Goal: Task Accomplishment & Management: Manage account settings

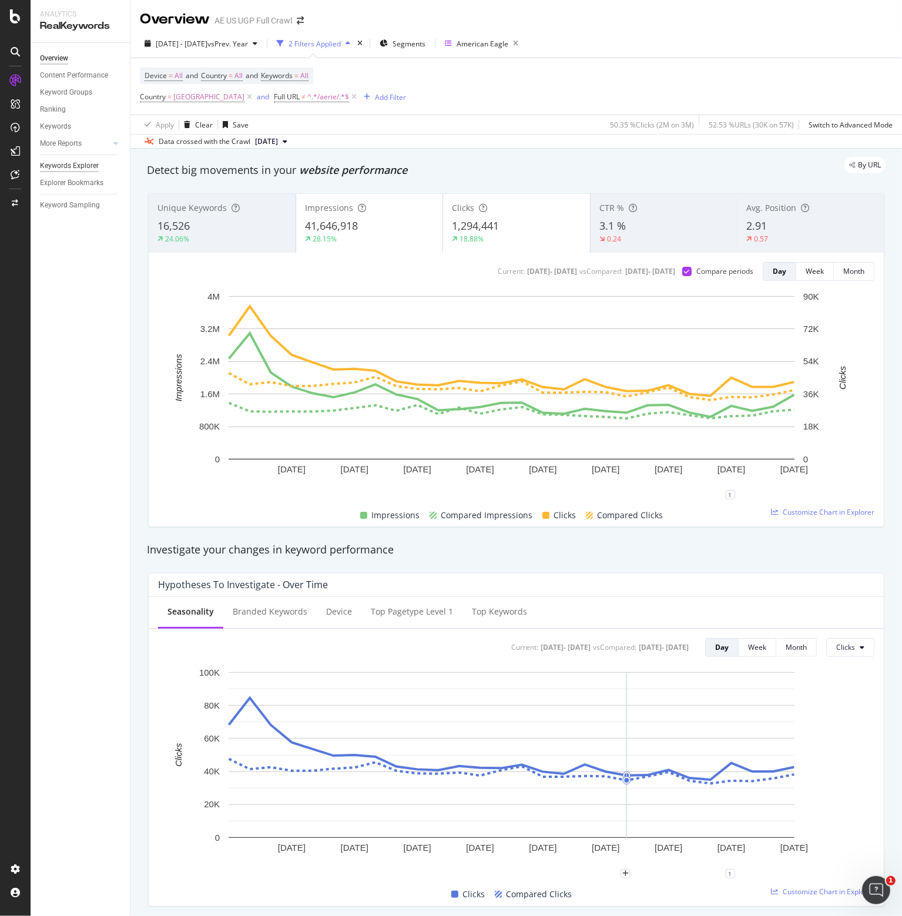
click at [67, 172] on div "Keywords Explorer" at bounding box center [85, 166] width 90 height 17
click at [67, 166] on div "Keywords Explorer" at bounding box center [69, 166] width 59 height 12
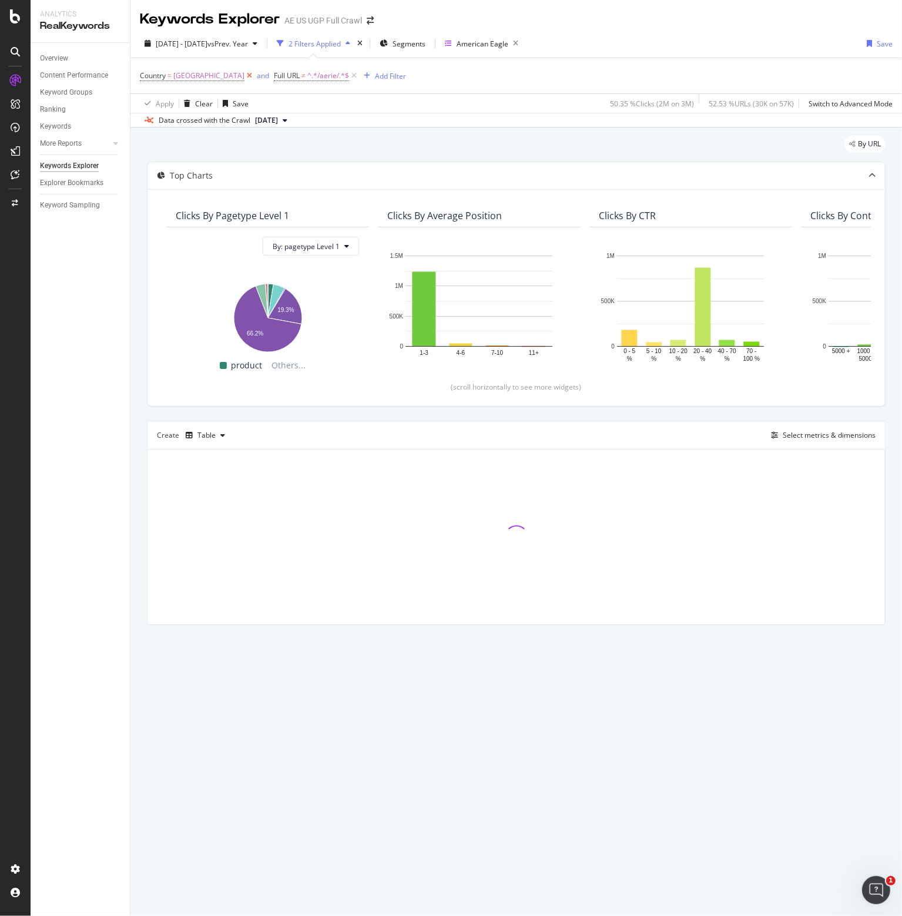
click at [255, 77] on icon at bounding box center [250, 76] width 10 height 12
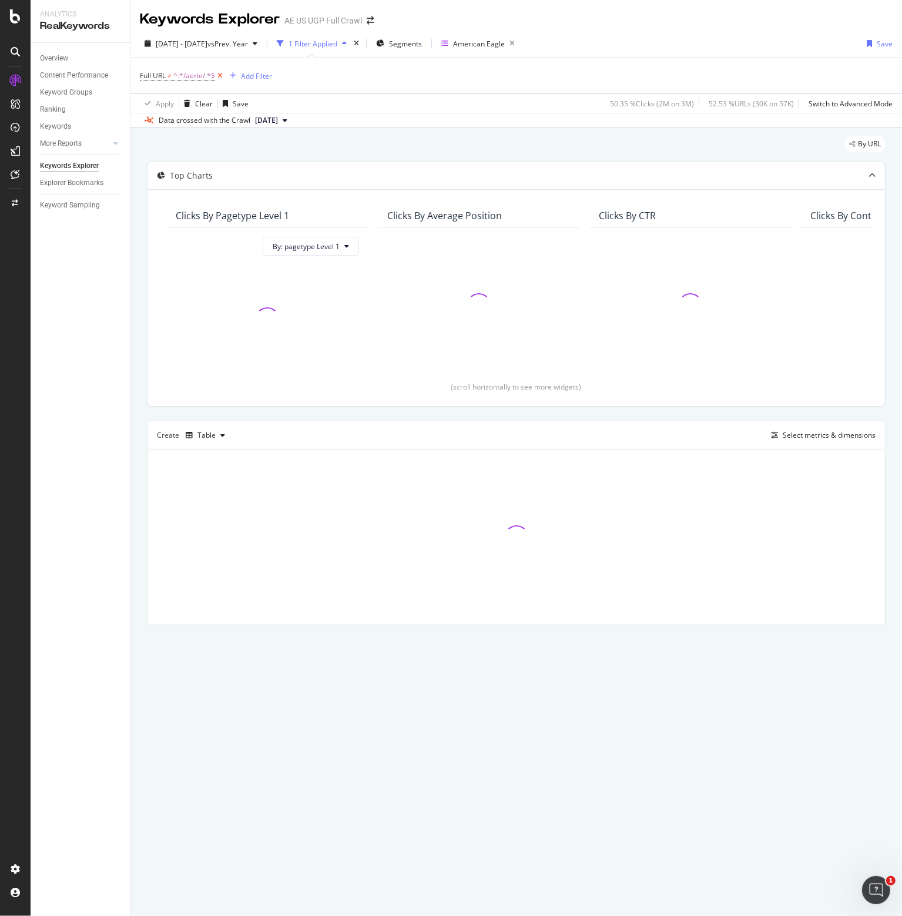
click at [219, 77] on icon at bounding box center [220, 76] width 10 height 12
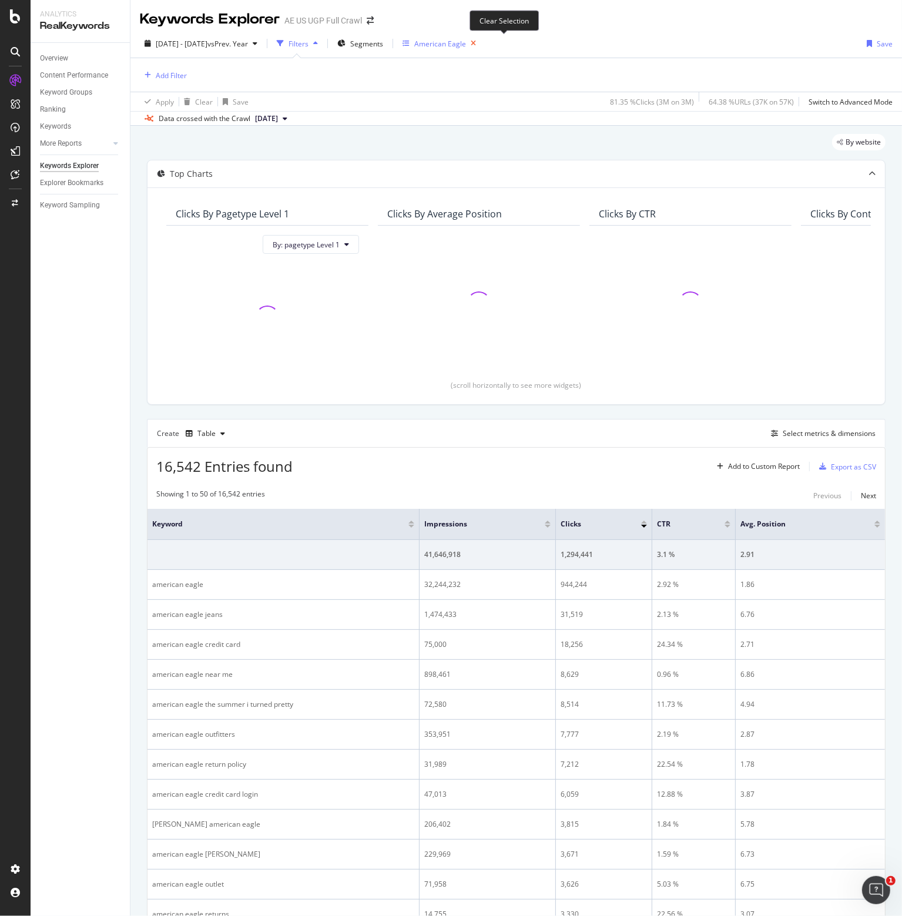
click at [481, 42] on icon "button" at bounding box center [473, 43] width 15 height 16
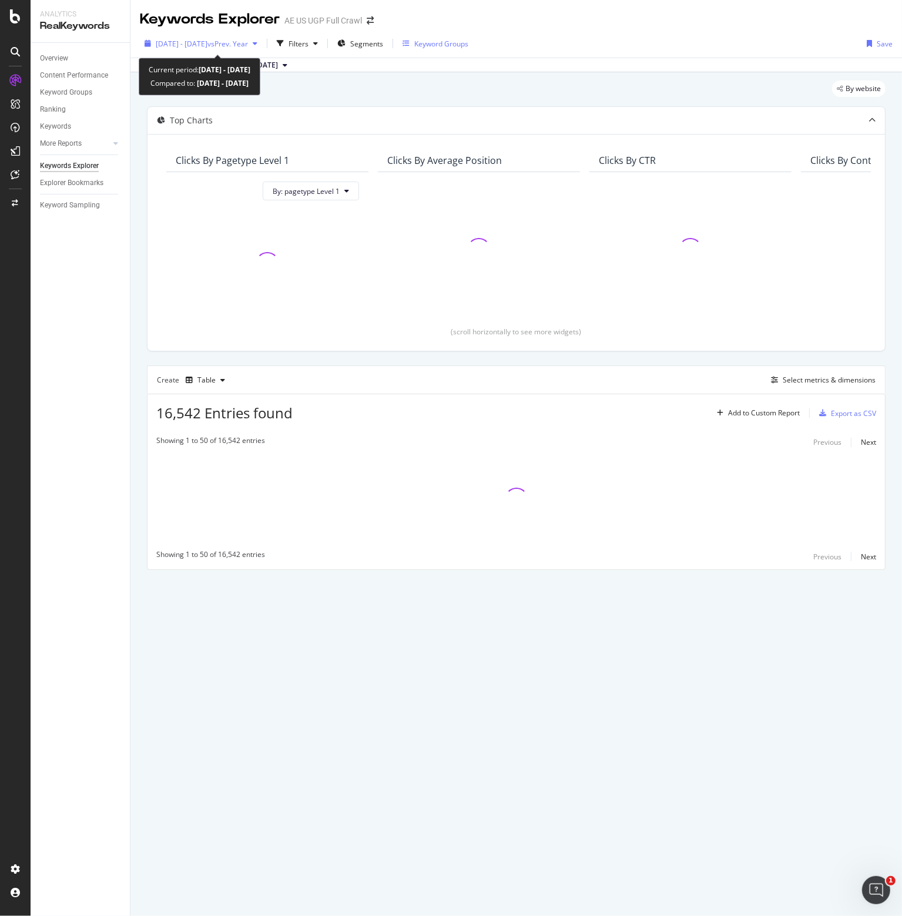
click at [229, 49] on div "2025 Aug. 3rd - Aug. 30th vs Prev. Year" at bounding box center [201, 44] width 122 height 18
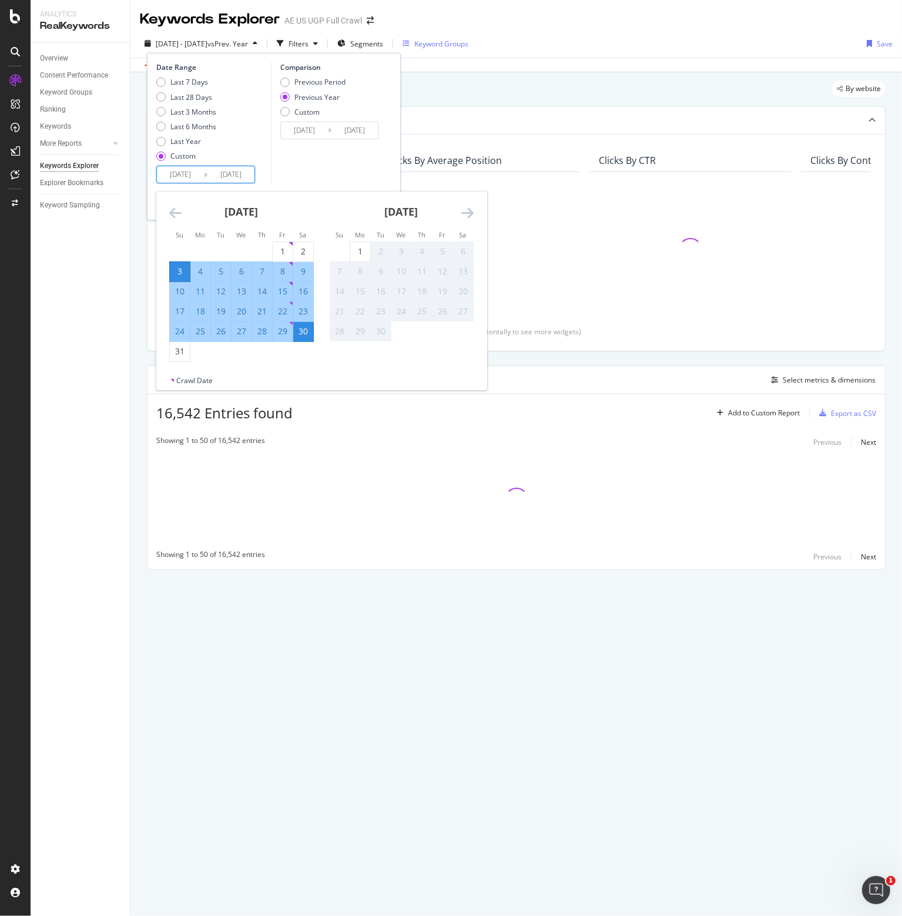
click at [160, 176] on input "2025/08/03" at bounding box center [180, 174] width 47 height 16
click at [171, 215] on icon "Move backward to switch to the previous month." at bounding box center [175, 213] width 12 height 14
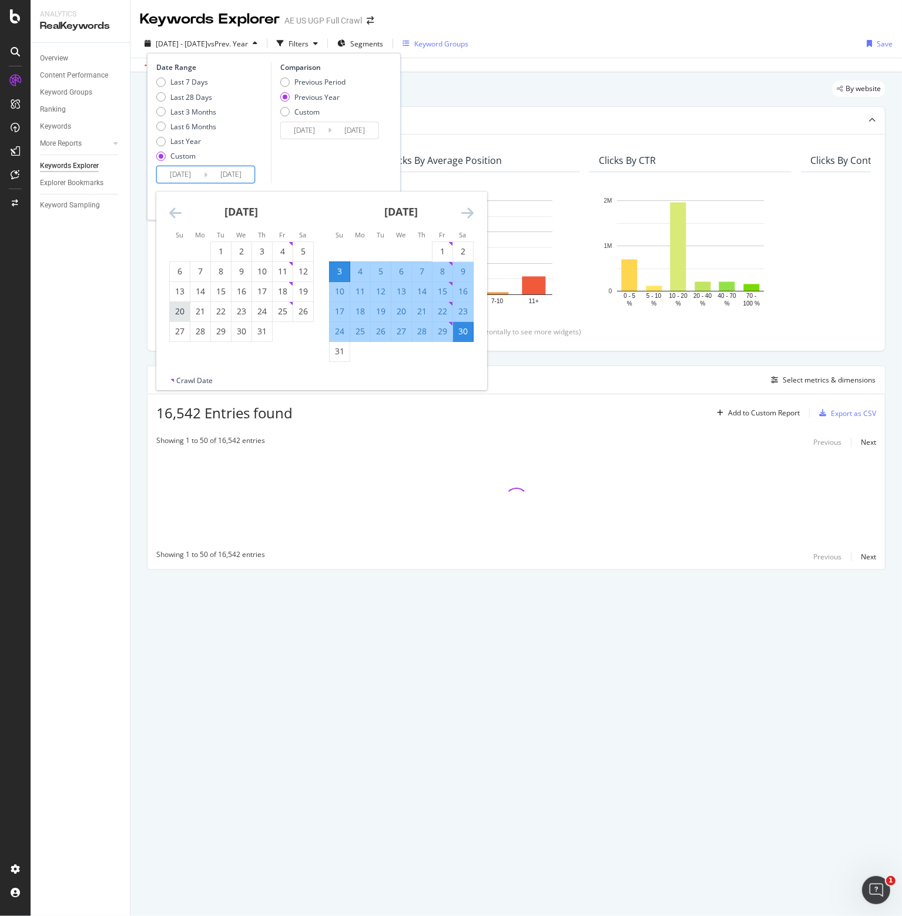
click at [179, 312] on div "20" at bounding box center [180, 312] width 20 height 12
type input "2025/07/20"
type input "2024/07/21"
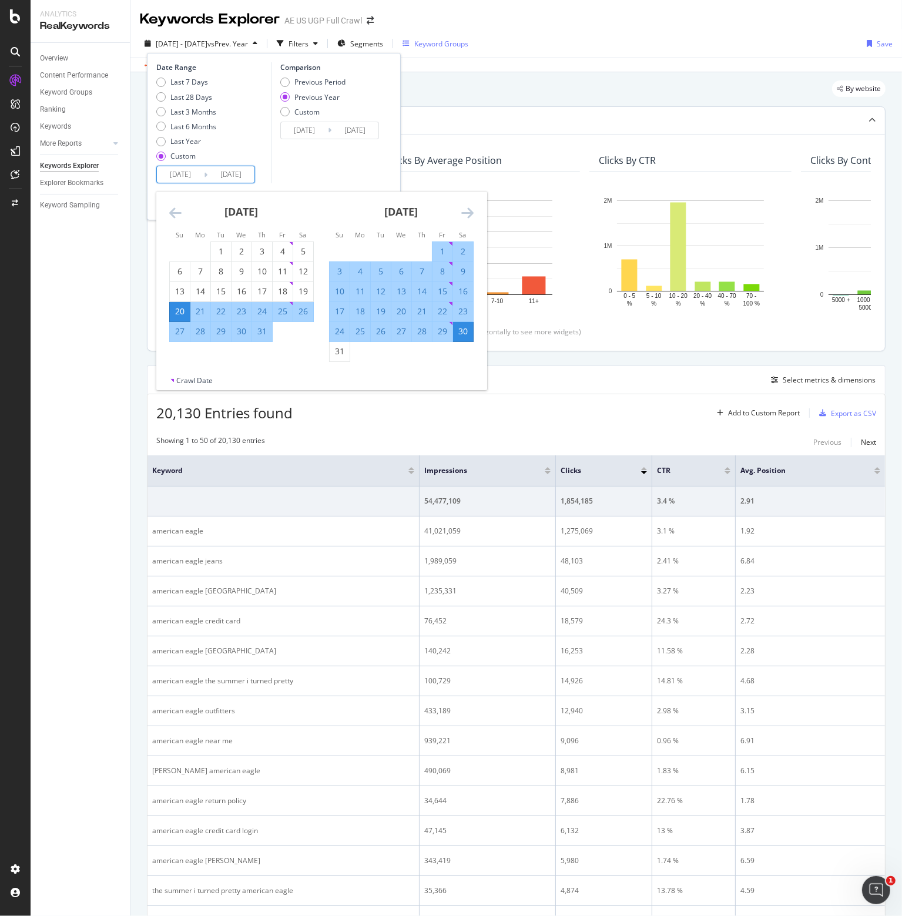
click at [468, 334] on div "30" at bounding box center [463, 332] width 20 height 12
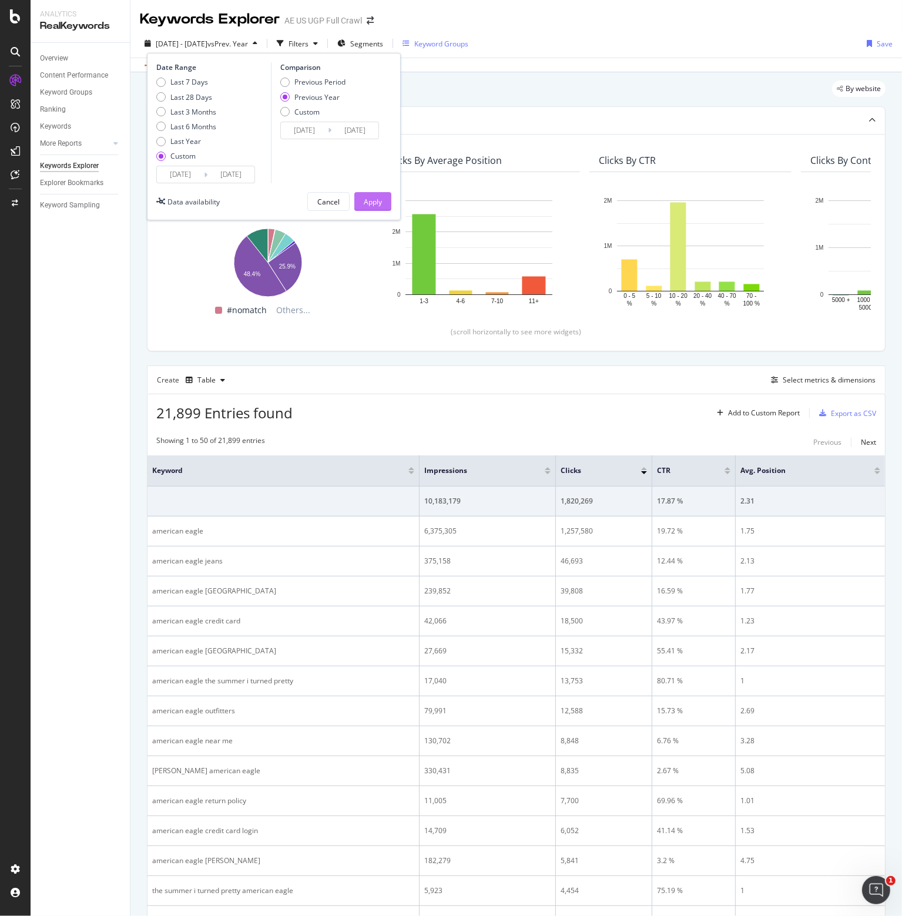
click at [369, 199] on div "Apply" at bounding box center [373, 202] width 18 height 10
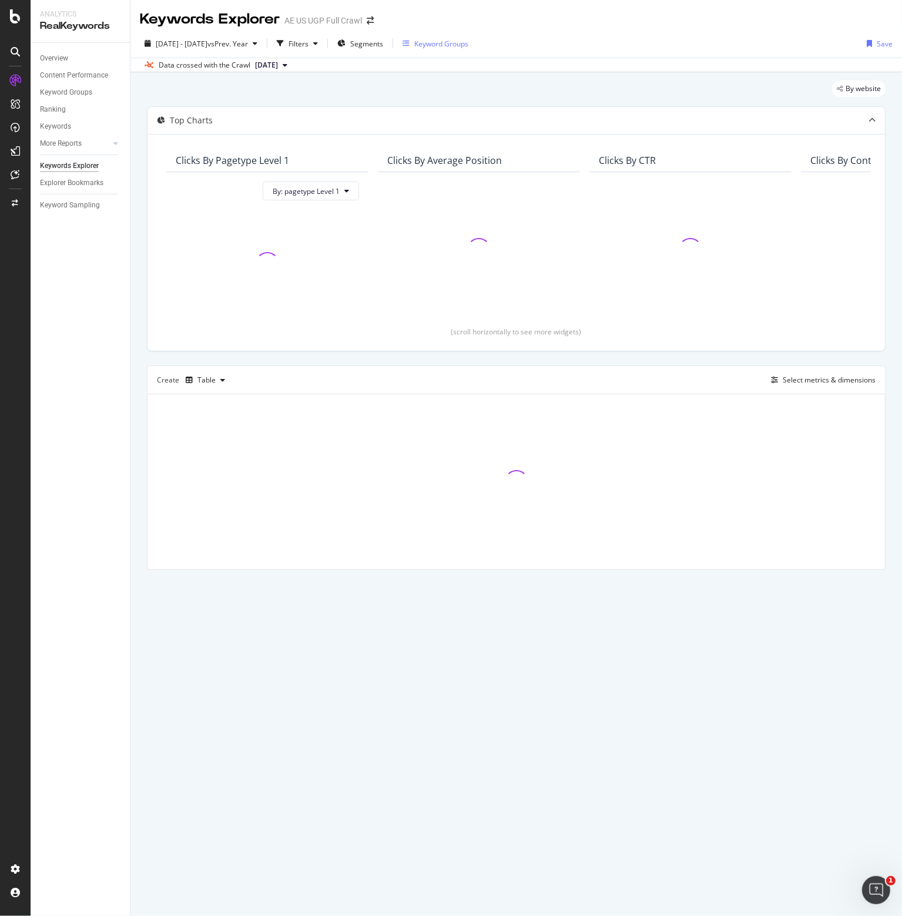
click at [469, 39] on div "Keyword Groups" at bounding box center [441, 44] width 54 height 10
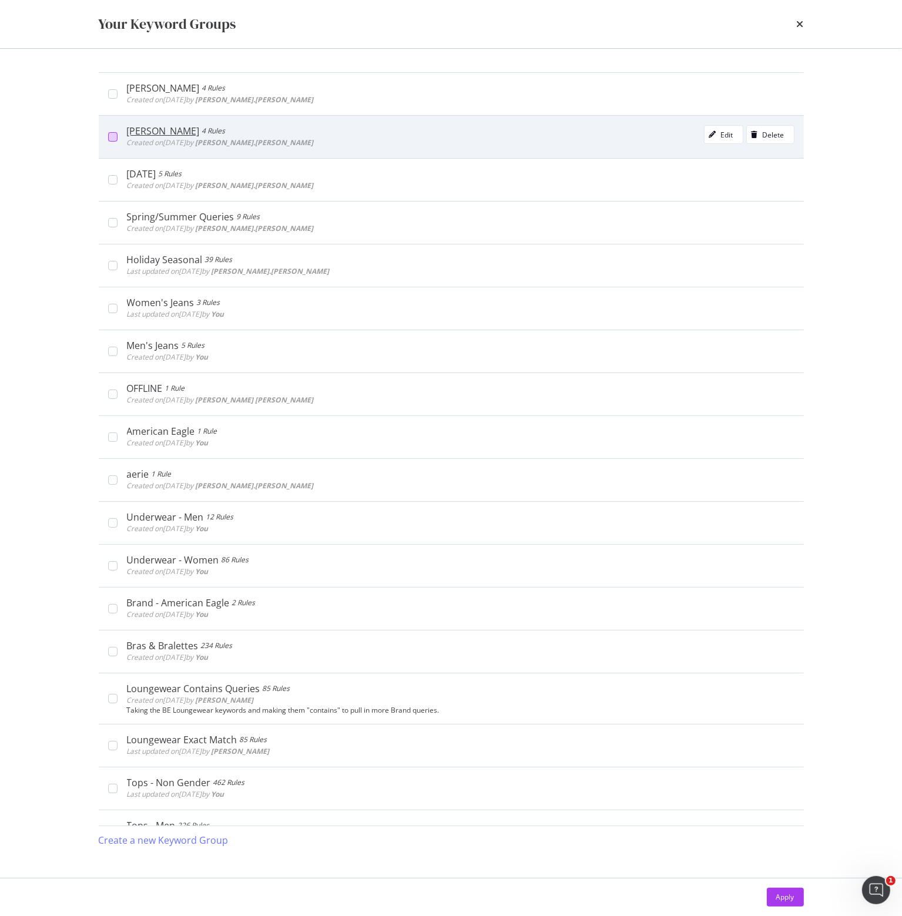
click at [115, 138] on div "modal" at bounding box center [112, 136] width 9 height 9
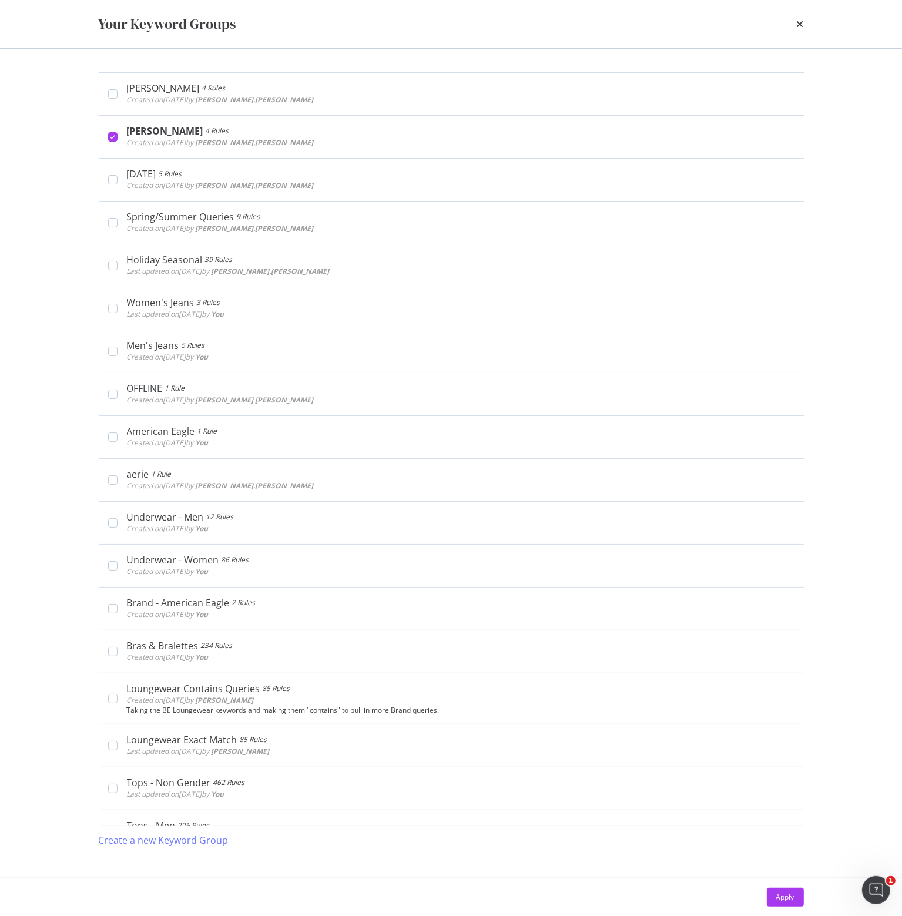
click at [785, 891] on div "Apply" at bounding box center [786, 898] width 18 height 18
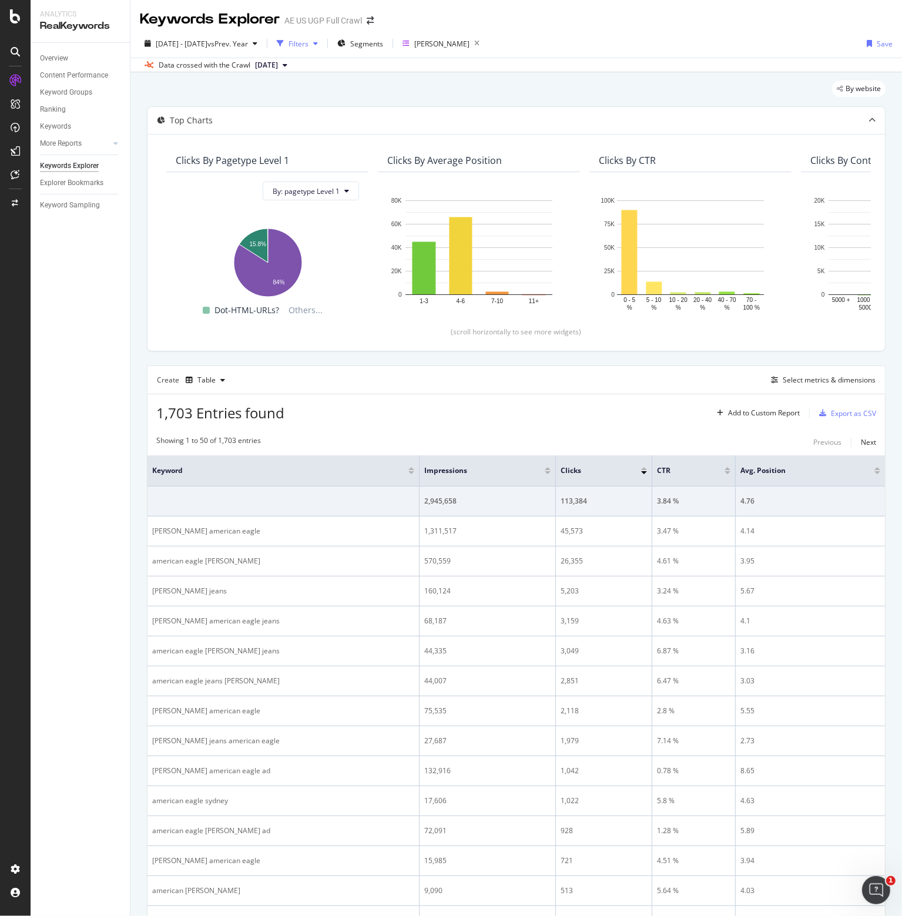
click at [309, 40] on div "Filters" at bounding box center [299, 44] width 20 height 10
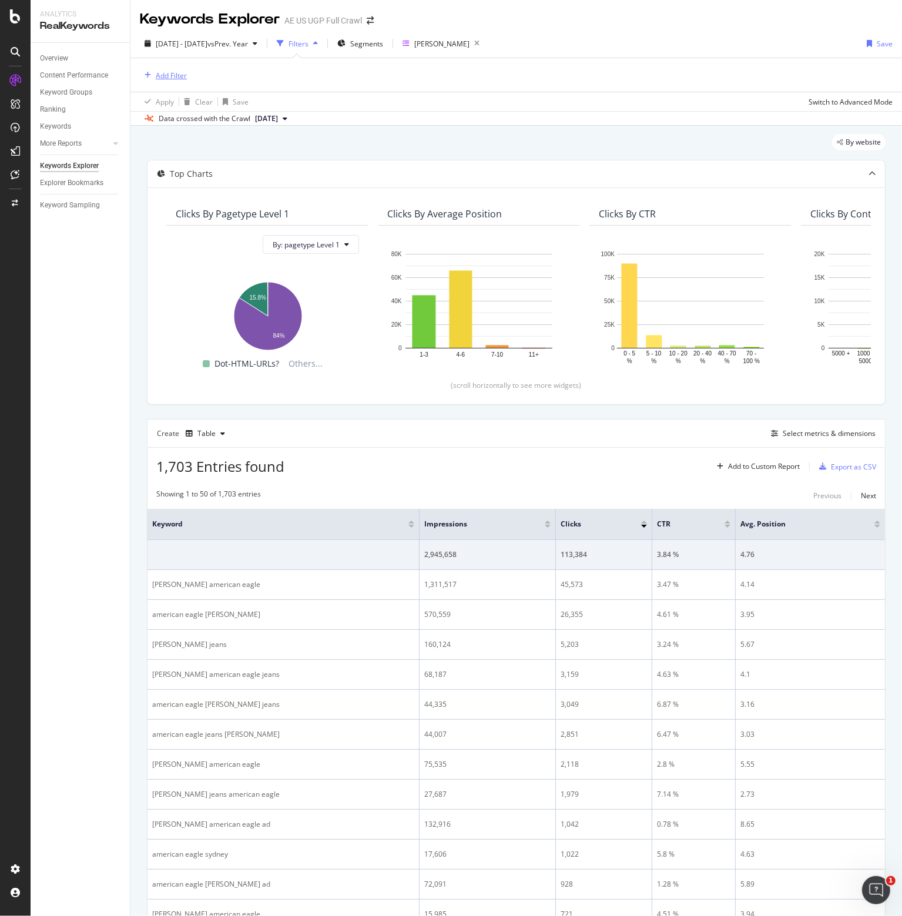
click at [178, 75] on div "Add Filter" at bounding box center [171, 76] width 31 height 10
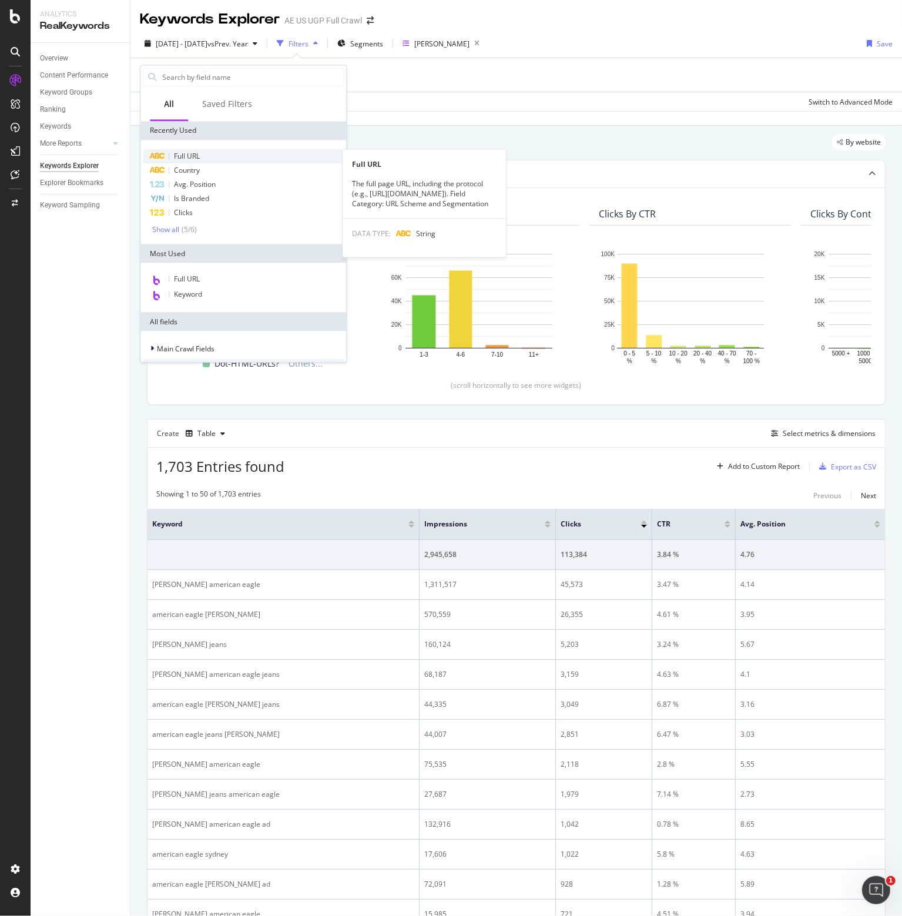
click at [181, 159] on span "Full URL" at bounding box center [187, 156] width 26 height 10
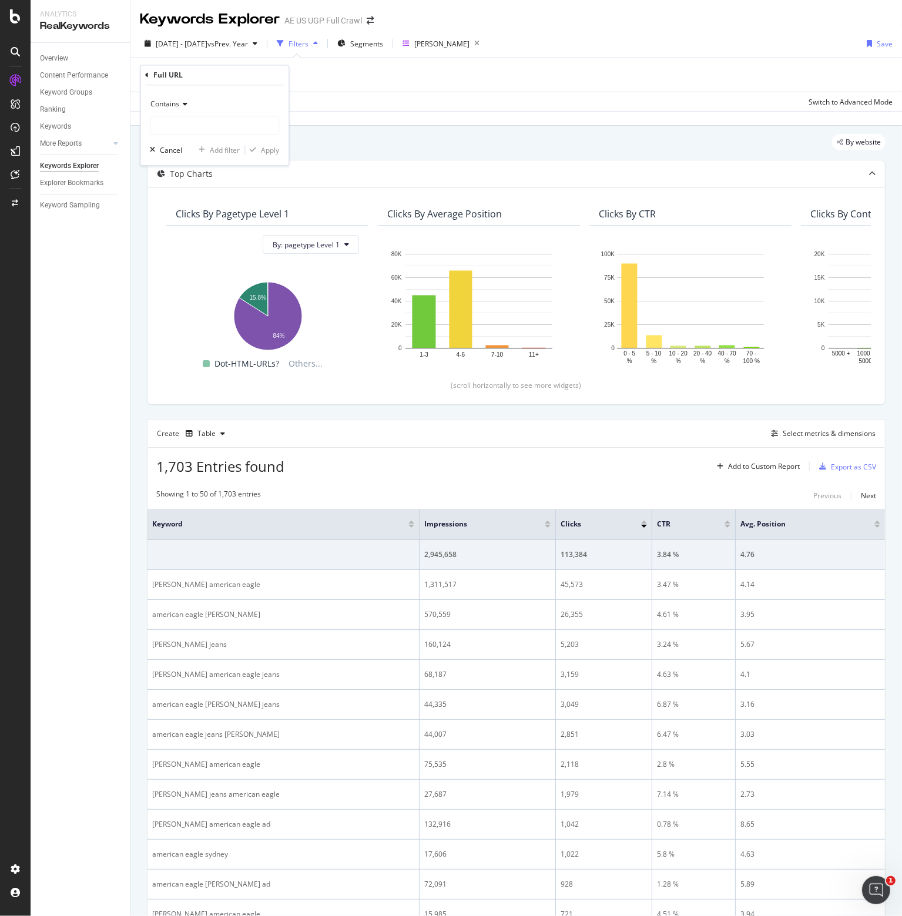
click at [183, 103] on icon at bounding box center [183, 104] width 8 height 7
click at [185, 233] on span "Doesn't contain" at bounding box center [181, 235] width 51 height 10
click at [174, 119] on input "text" at bounding box center [214, 125] width 128 height 19
type input "/aerie/"
click at [273, 150] on div "Apply" at bounding box center [270, 150] width 18 height 10
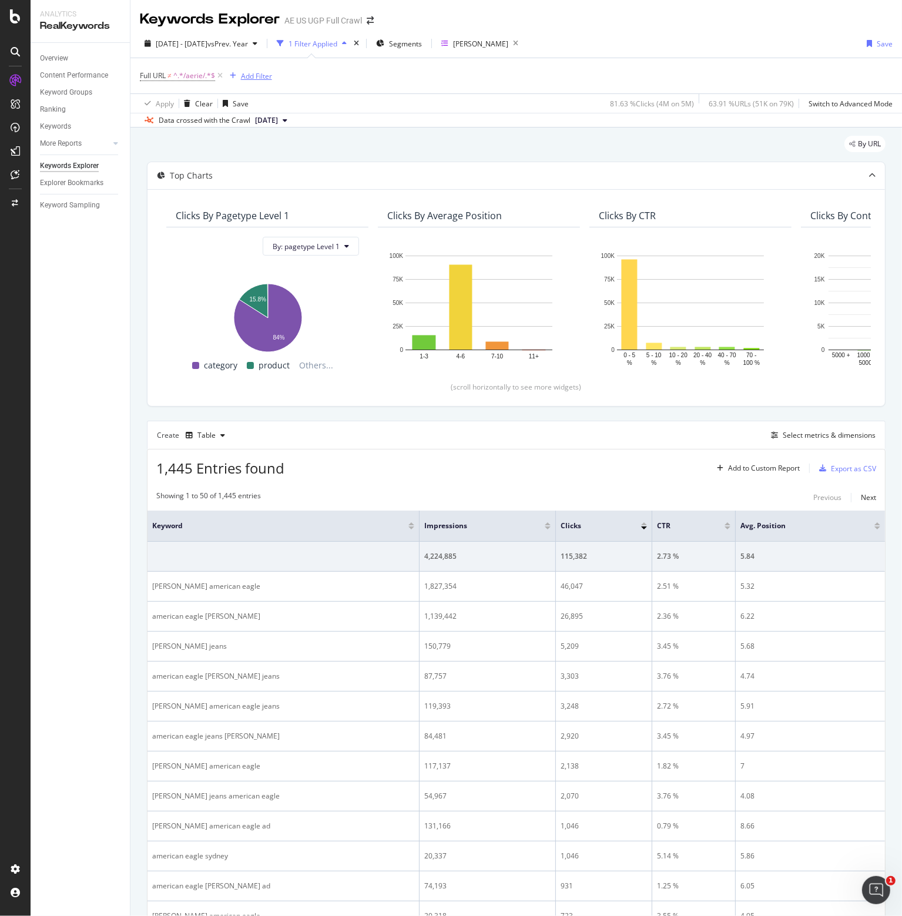
click at [248, 74] on div "Add Filter" at bounding box center [256, 76] width 31 height 10
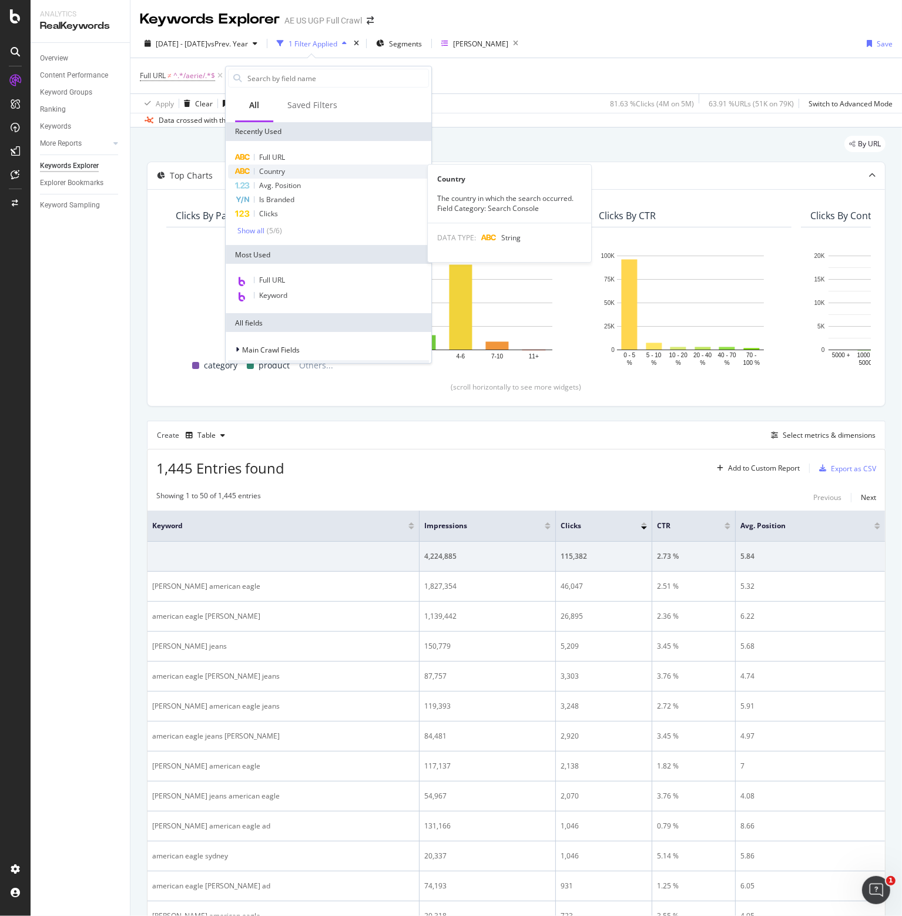
click at [266, 170] on span "Country" at bounding box center [272, 171] width 26 height 10
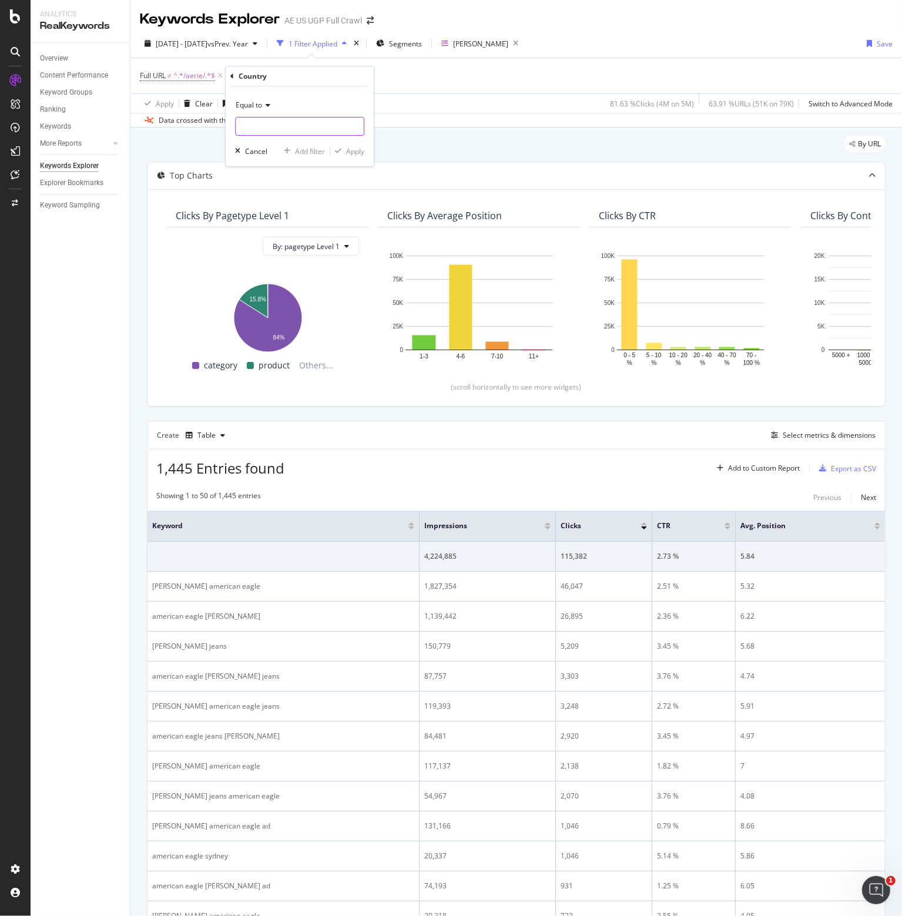
click at [250, 124] on input "text" at bounding box center [300, 126] width 128 height 19
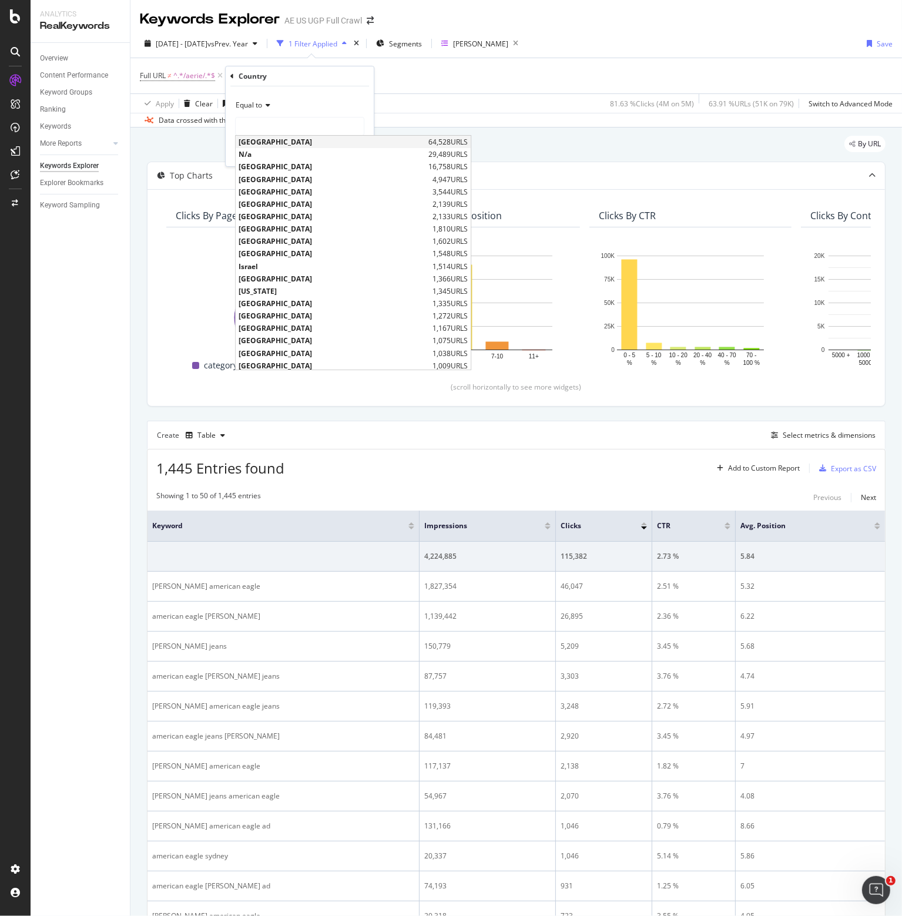
click at [262, 142] on span "United States of America" at bounding box center [332, 142] width 187 height 10
type input "United States of America"
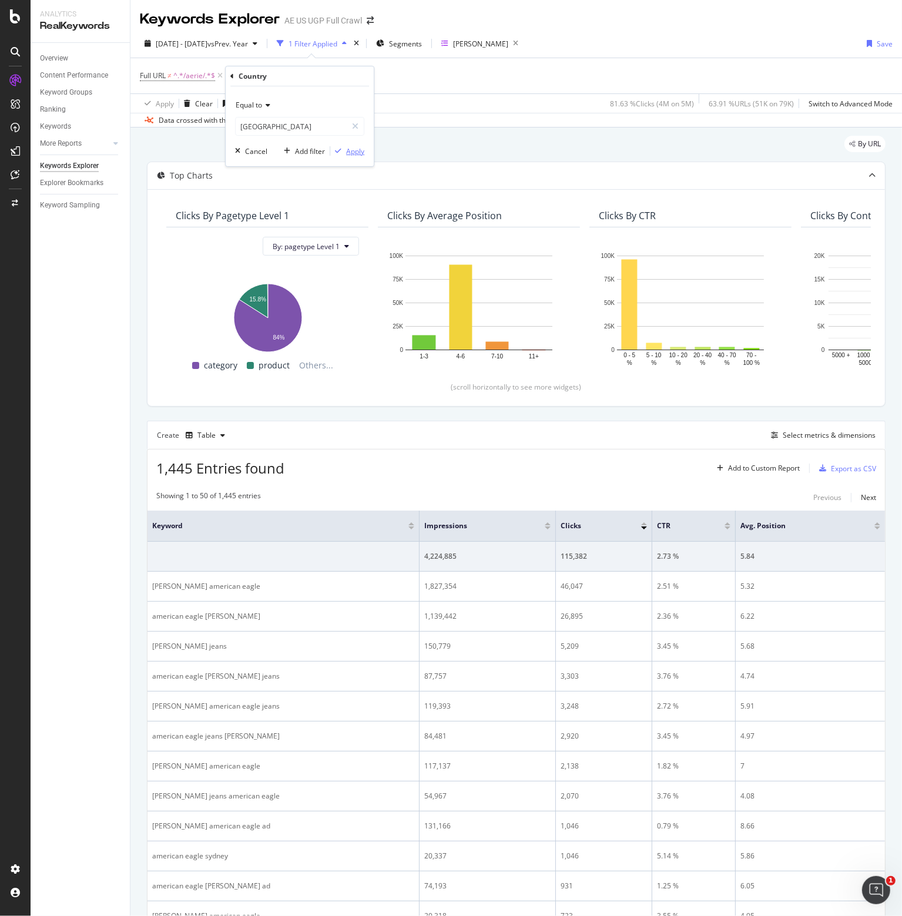
click at [355, 151] on div "Apply" at bounding box center [355, 151] width 18 height 10
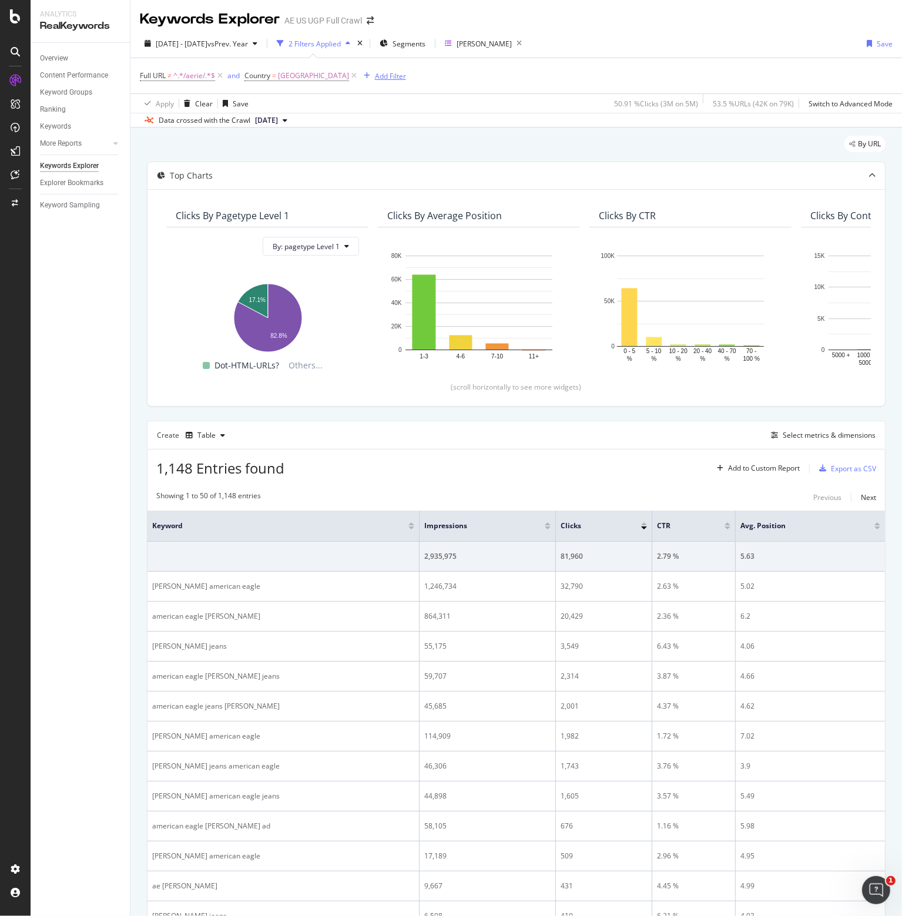
click at [404, 76] on div "Add Filter" at bounding box center [390, 76] width 31 height 10
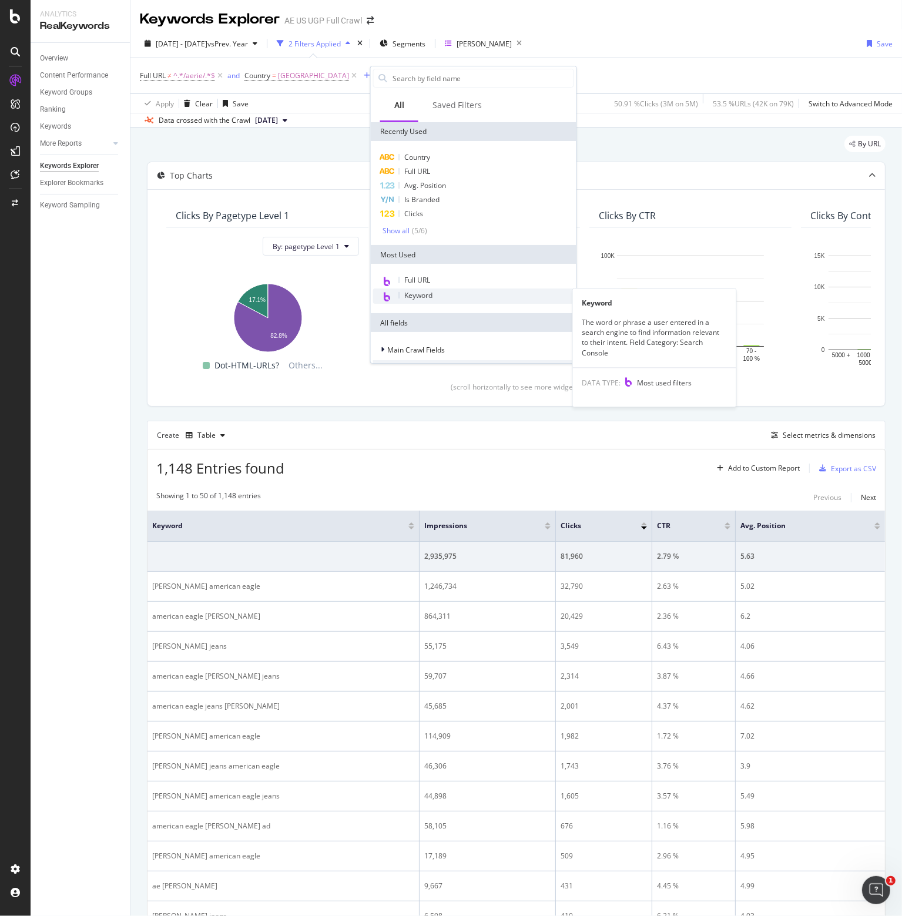
click at [421, 300] on div "Keyword" at bounding box center [473, 296] width 201 height 15
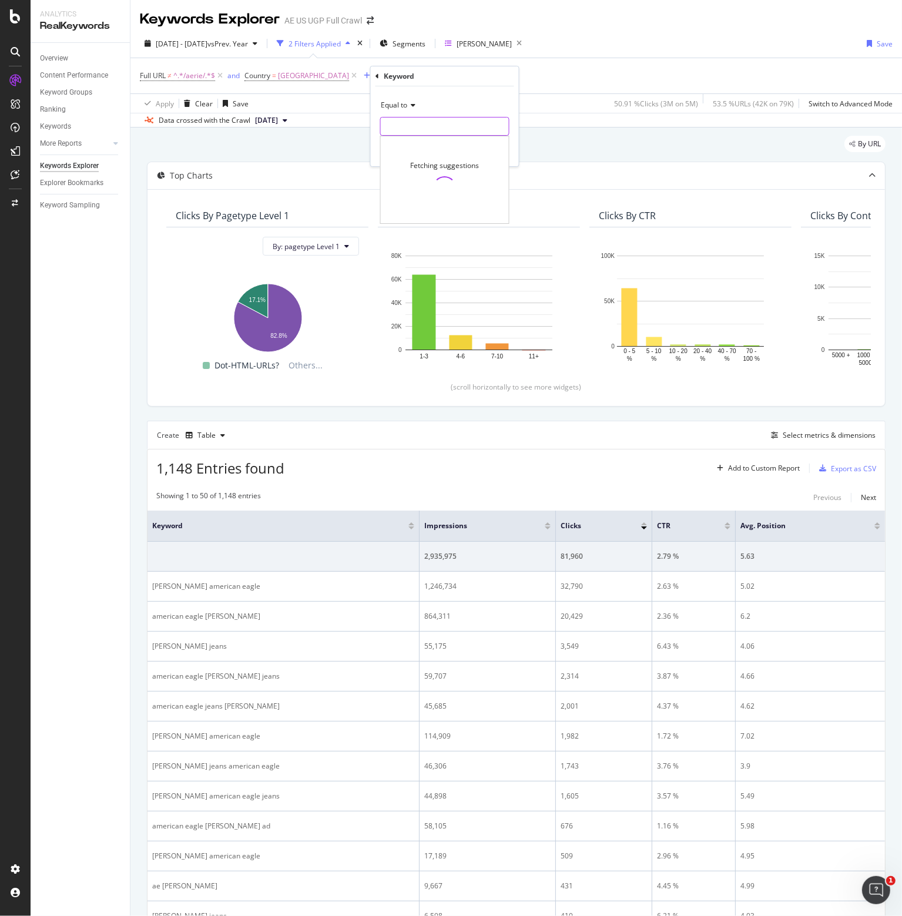
click at [419, 129] on input "text" at bounding box center [445, 126] width 128 height 19
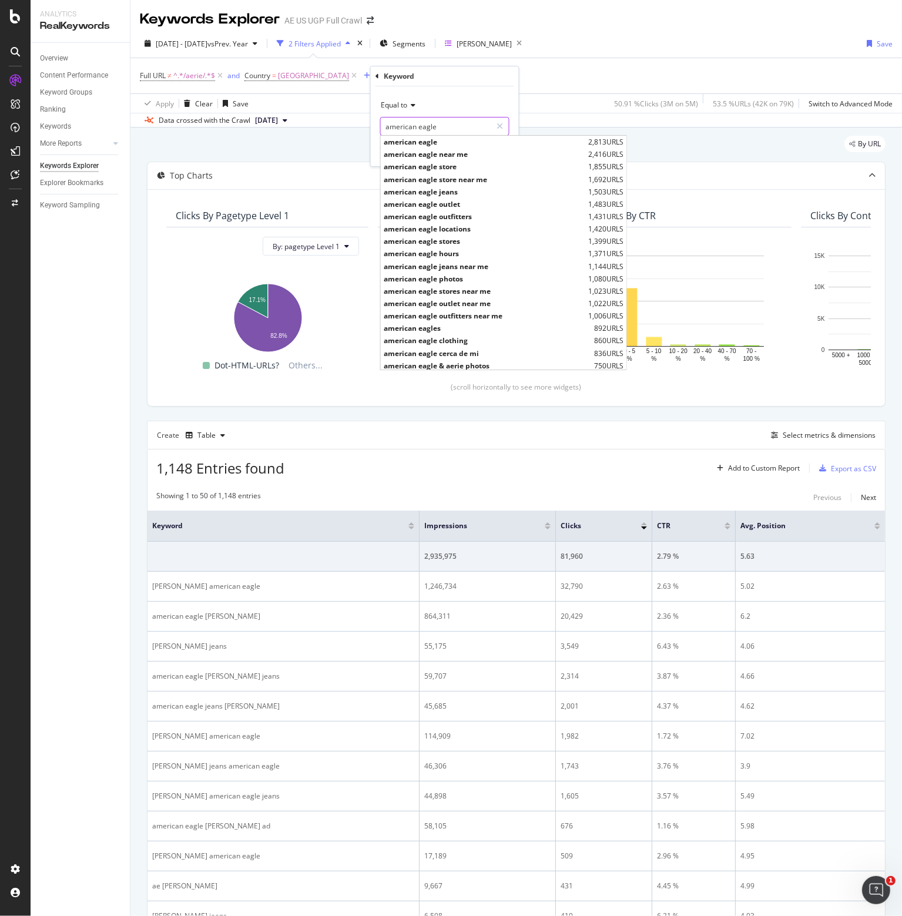
type input "american eagle"
click at [393, 112] on div "Equal to" at bounding box center [444, 105] width 129 height 19
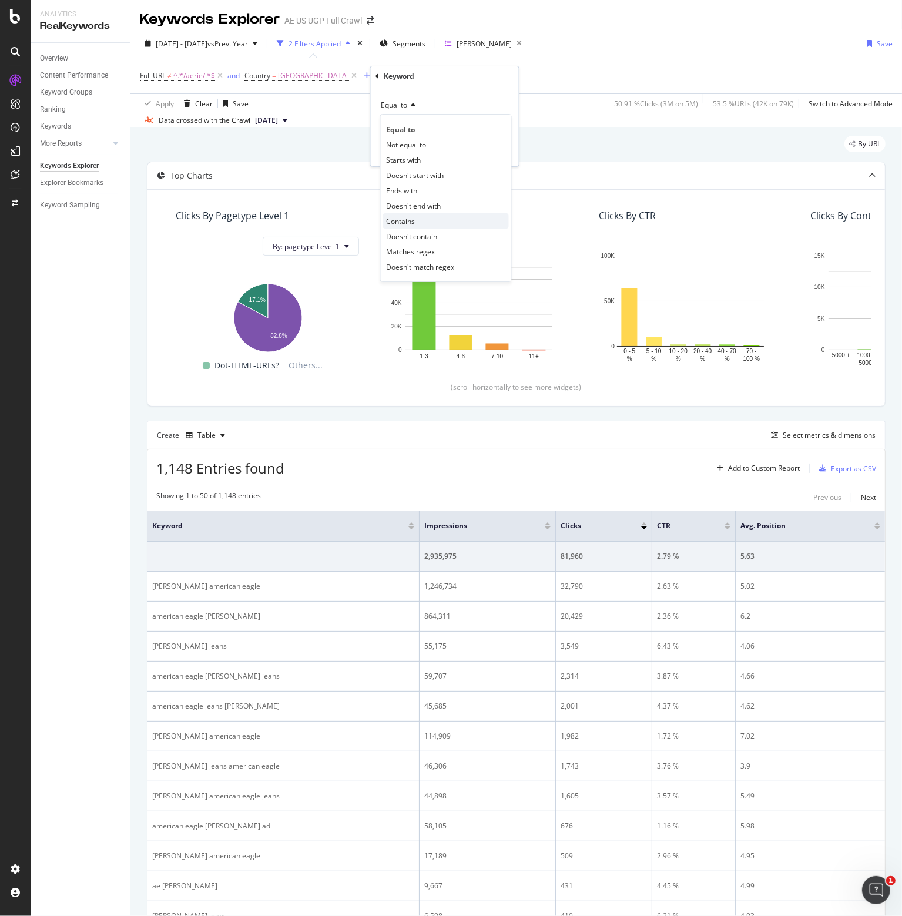
click at [409, 220] on span "Contains" at bounding box center [400, 221] width 29 height 10
click at [428, 123] on input "text" at bounding box center [445, 126] width 128 height 19
type input "american eagle"
click at [496, 153] on div "Apply" at bounding box center [500, 151] width 18 height 10
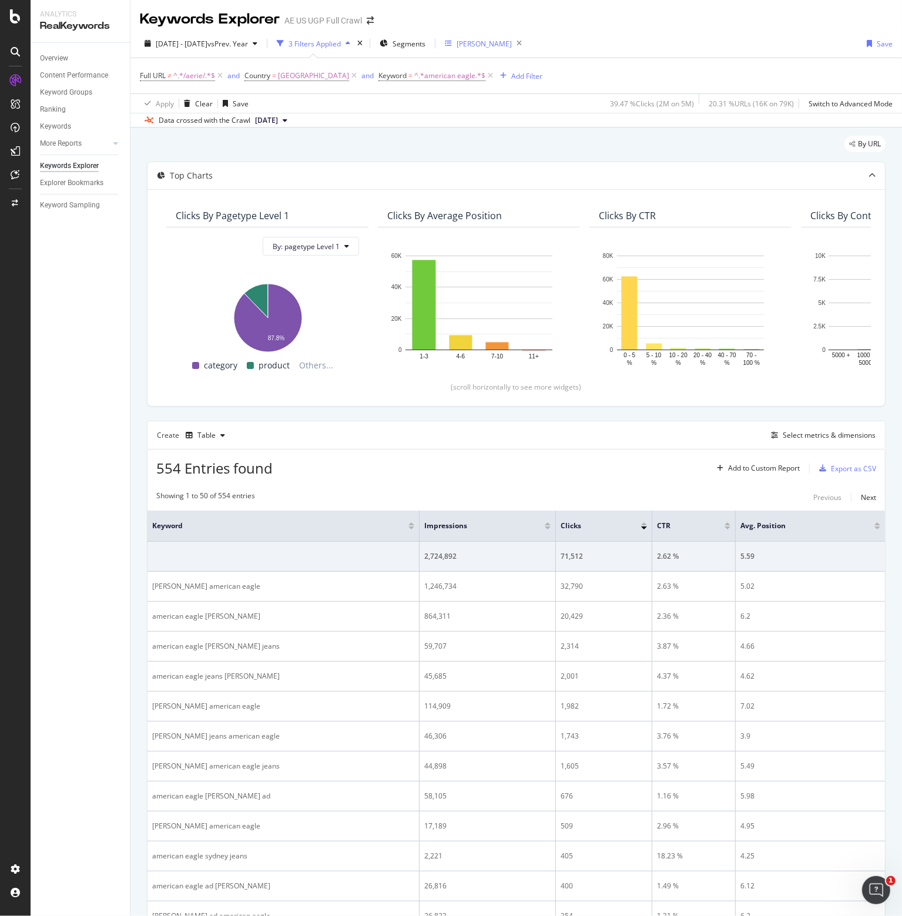
click at [496, 78] on icon at bounding box center [491, 76] width 10 height 12
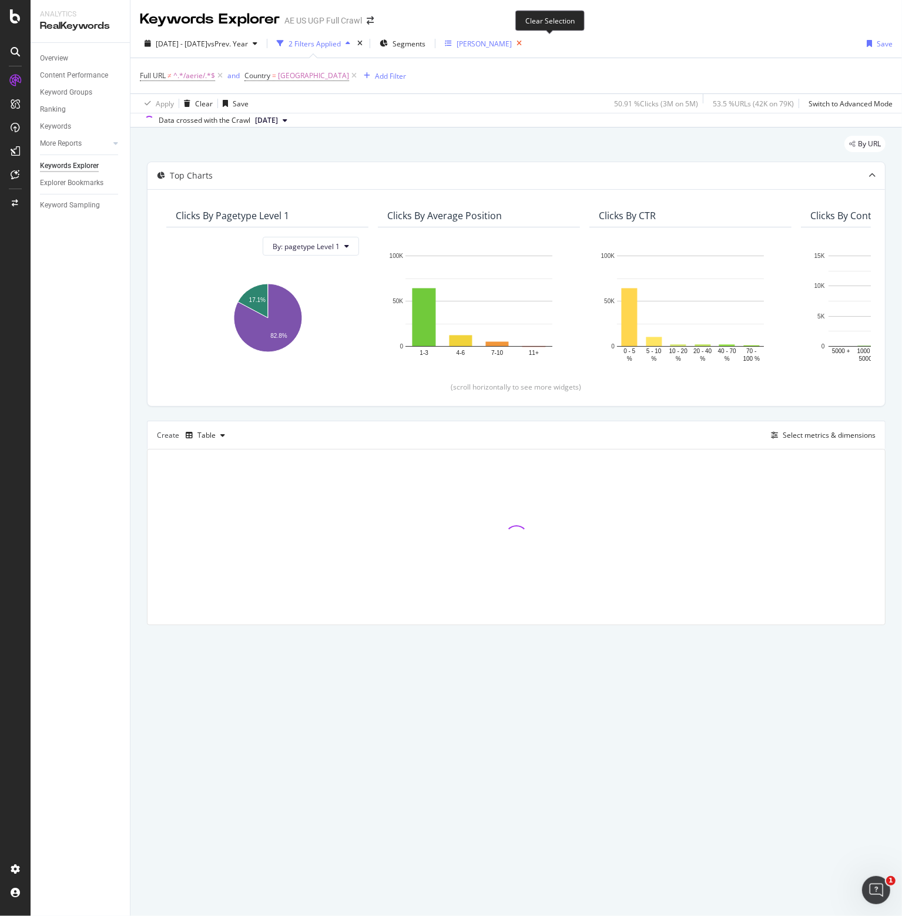
click at [527, 42] on icon "button" at bounding box center [519, 43] width 15 height 16
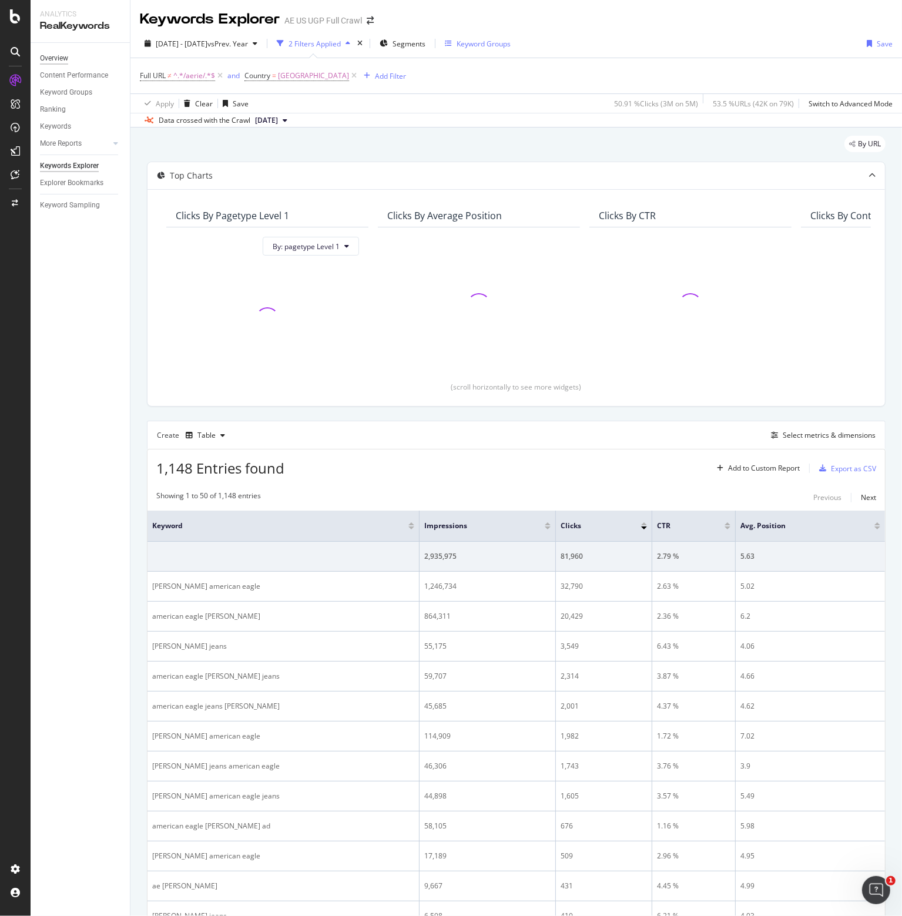
click at [42, 60] on div "Overview" at bounding box center [54, 58] width 28 height 12
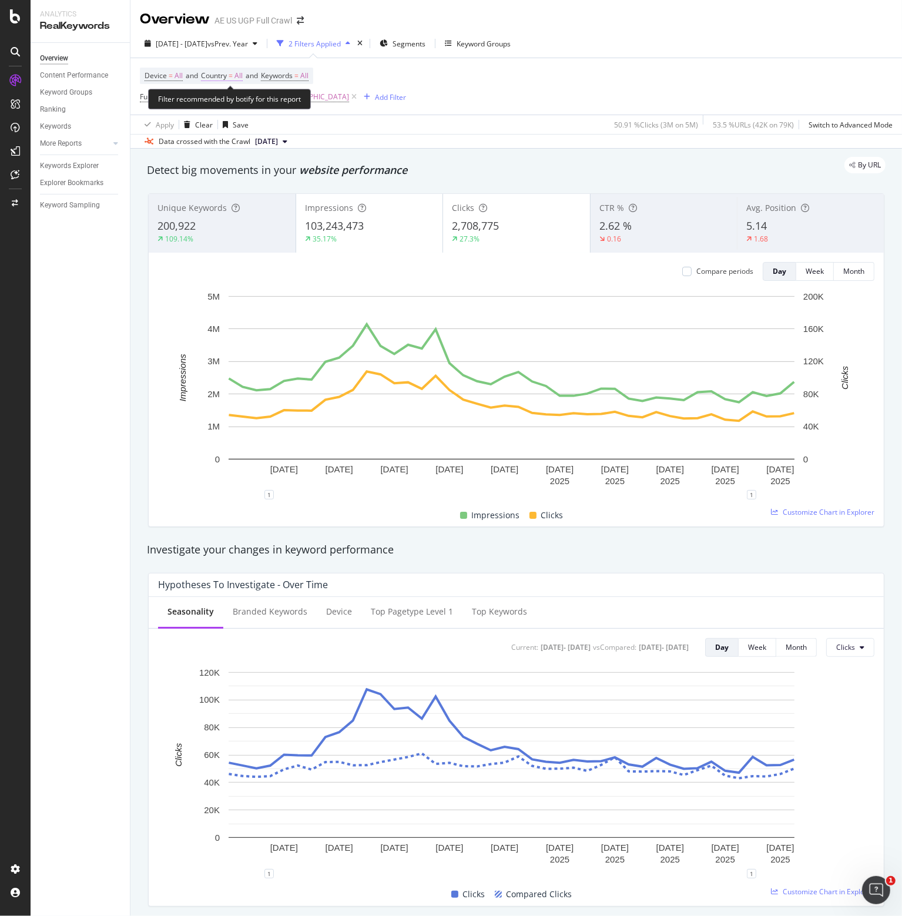
click at [227, 75] on span "Country" at bounding box center [214, 76] width 26 height 10
click at [227, 103] on icon at bounding box center [227, 103] width 8 height 7
click at [251, 145] on span "United States of America" at bounding box center [255, 143] width 71 height 10
click at [337, 127] on div "Apply" at bounding box center [334, 128] width 18 height 10
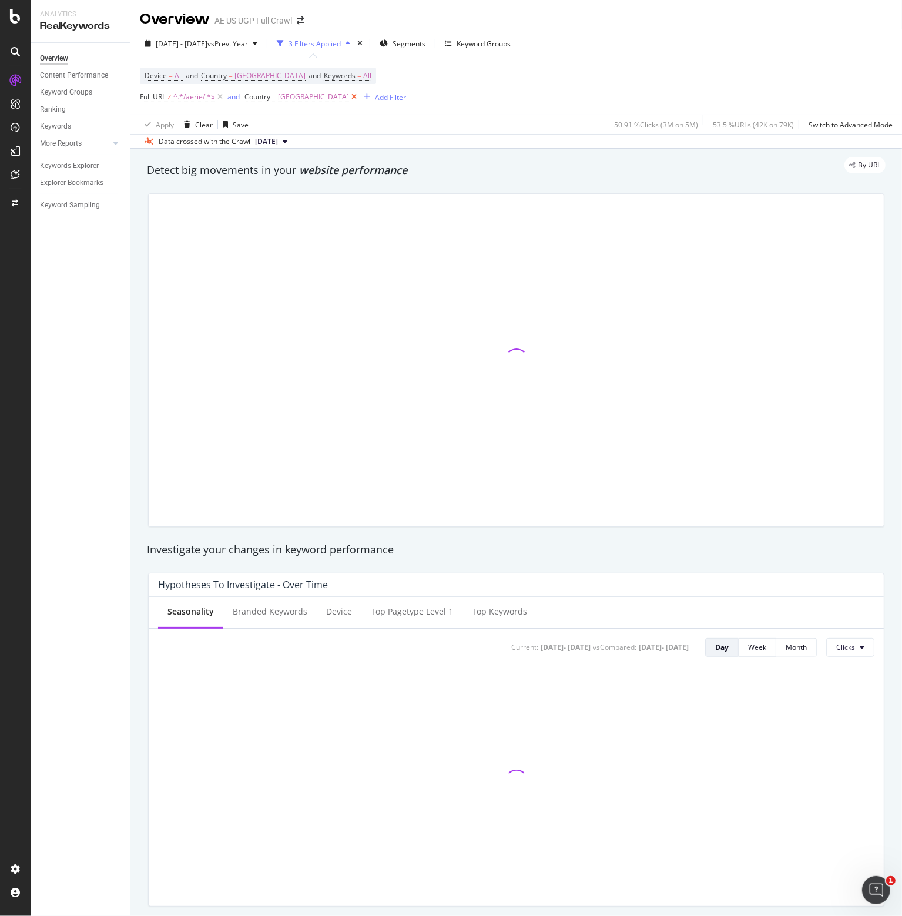
click at [359, 97] on icon at bounding box center [354, 97] width 10 height 12
click at [252, 98] on div "Add Filter" at bounding box center [256, 97] width 31 height 10
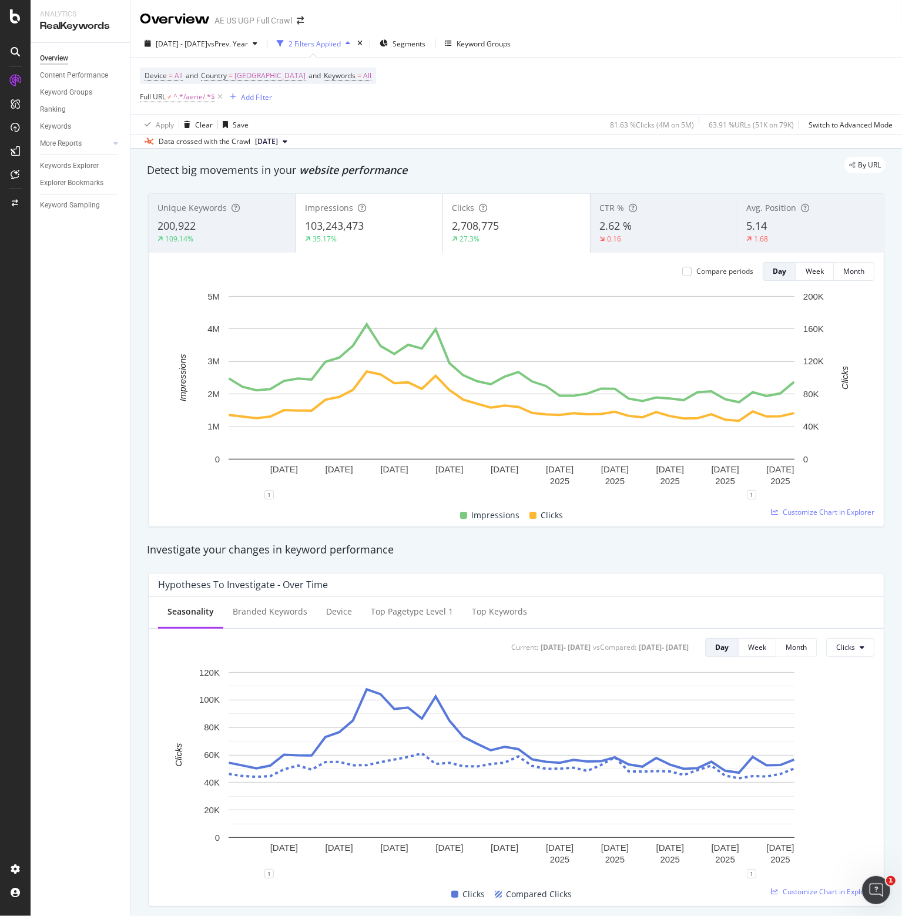
click at [548, 86] on div "Device = All and Country = United States of America and Keywords = All Full URL…" at bounding box center [516, 86] width 753 height 56
click at [511, 42] on div "Keyword Groups" at bounding box center [484, 44] width 54 height 10
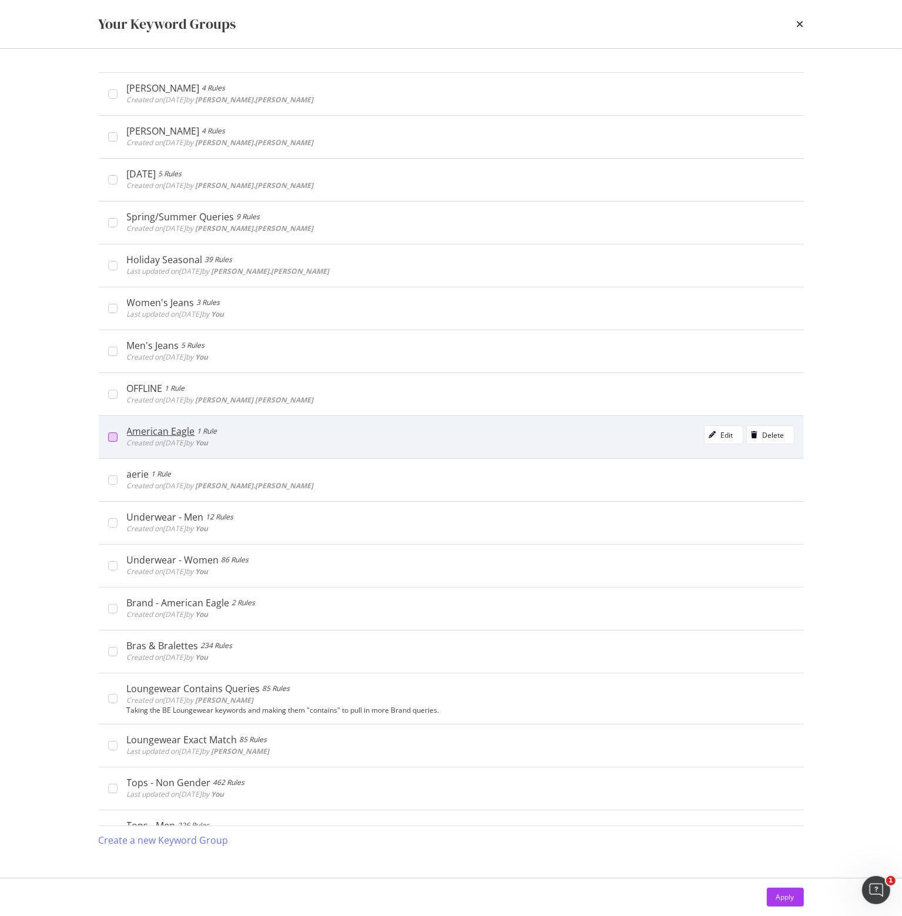
click at [110, 437] on div "modal" at bounding box center [112, 437] width 9 height 9
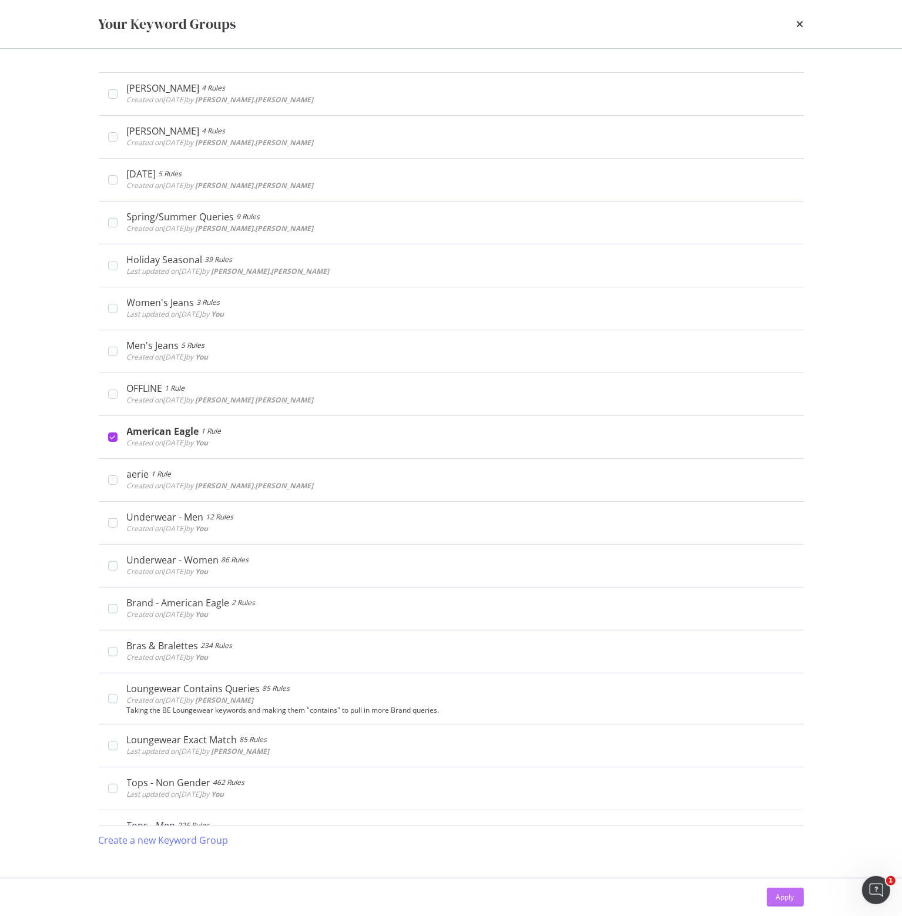
click at [785, 894] on div "Apply" at bounding box center [786, 897] width 18 height 10
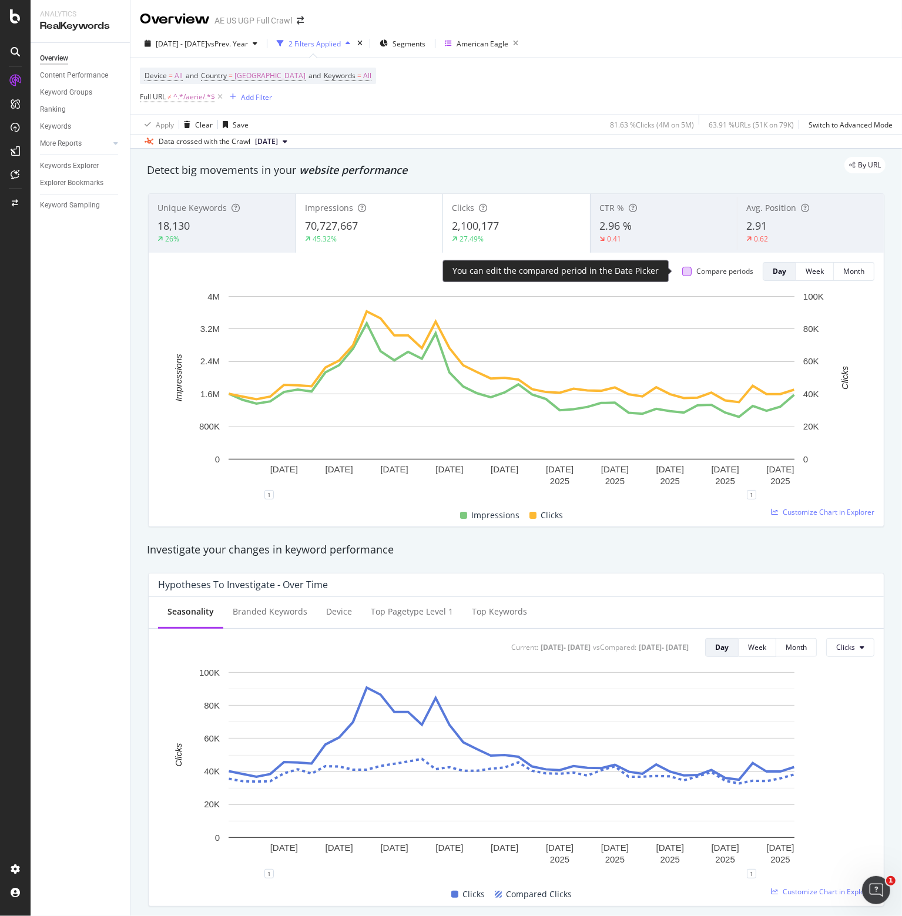
click at [682, 272] on div at bounding box center [686, 271] width 9 height 9
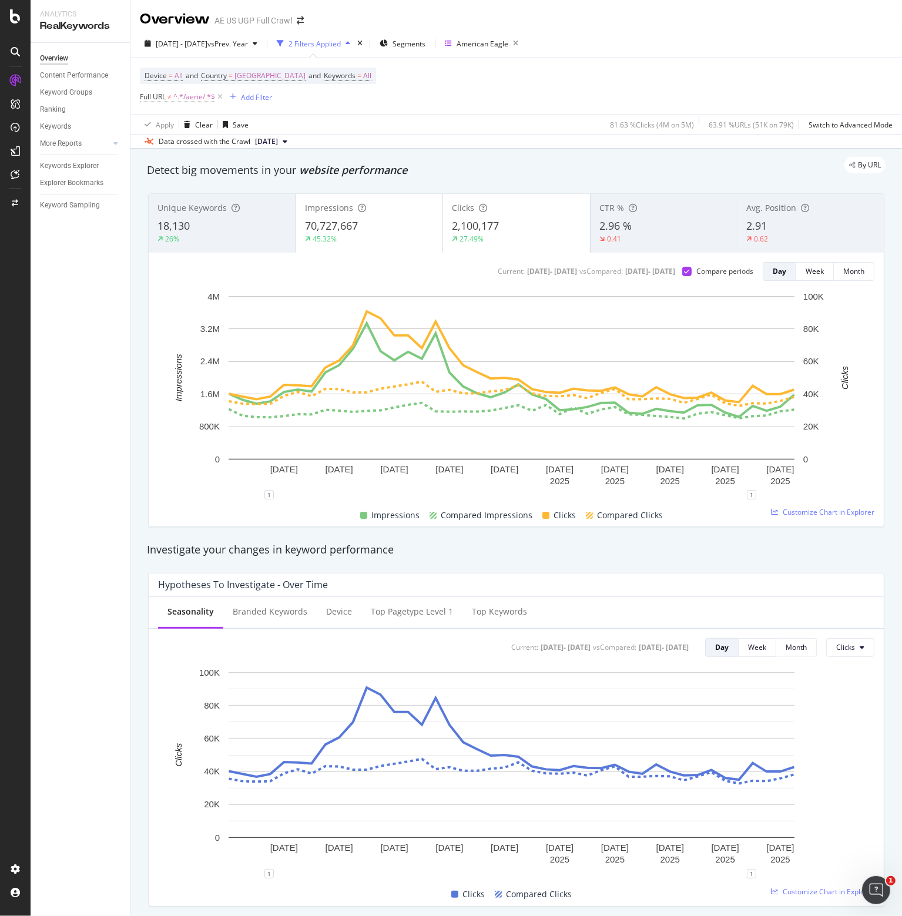
click at [496, 210] on div "Clicks" at bounding box center [516, 208] width 129 height 12
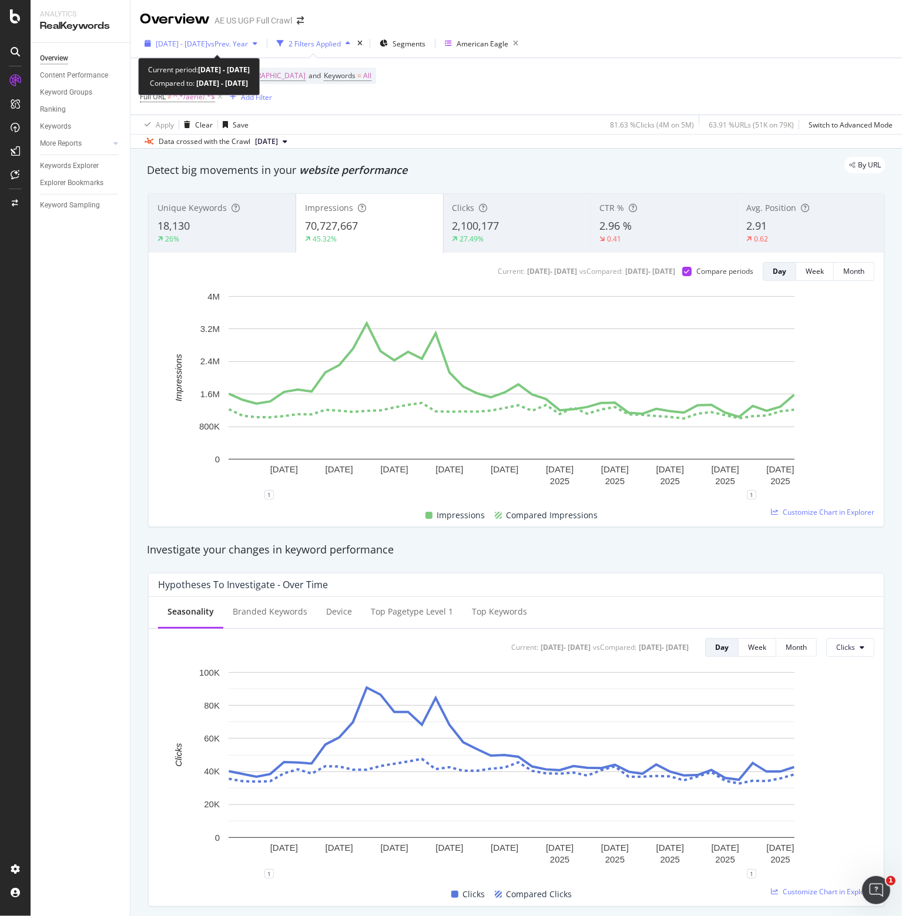
click at [208, 42] on span "2025 Jul. 20th - Aug. 30th" at bounding box center [182, 44] width 52 height 10
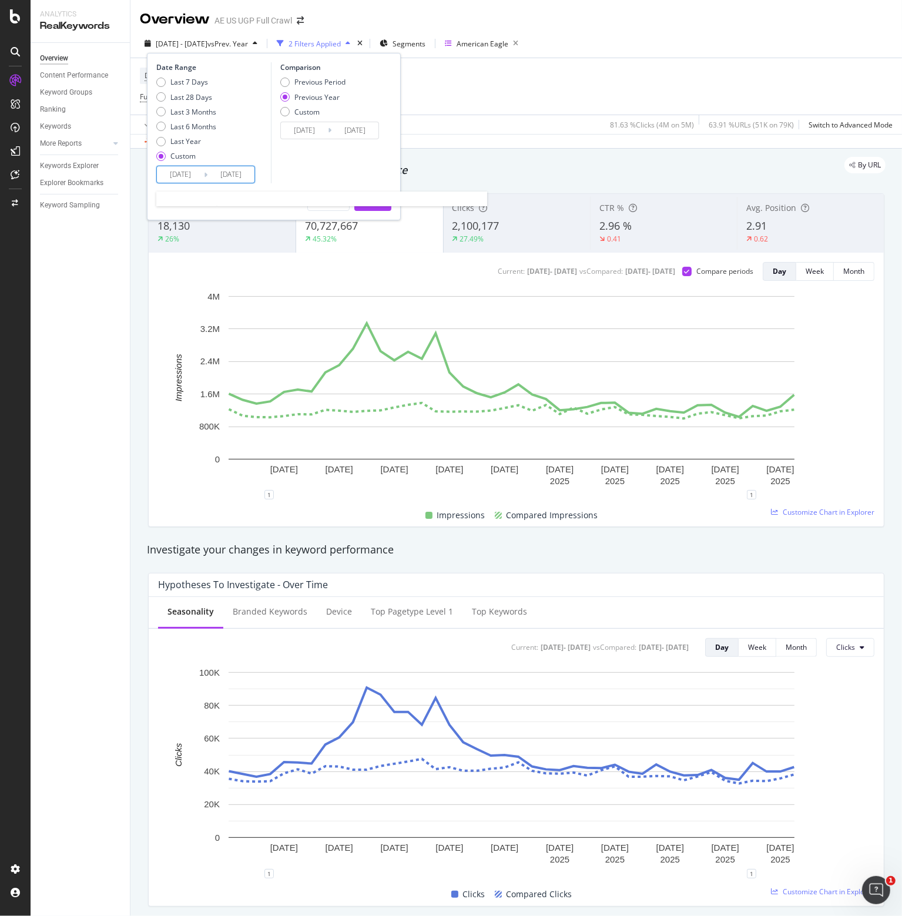
click at [174, 178] on input "2025/07/20" at bounding box center [180, 174] width 47 height 16
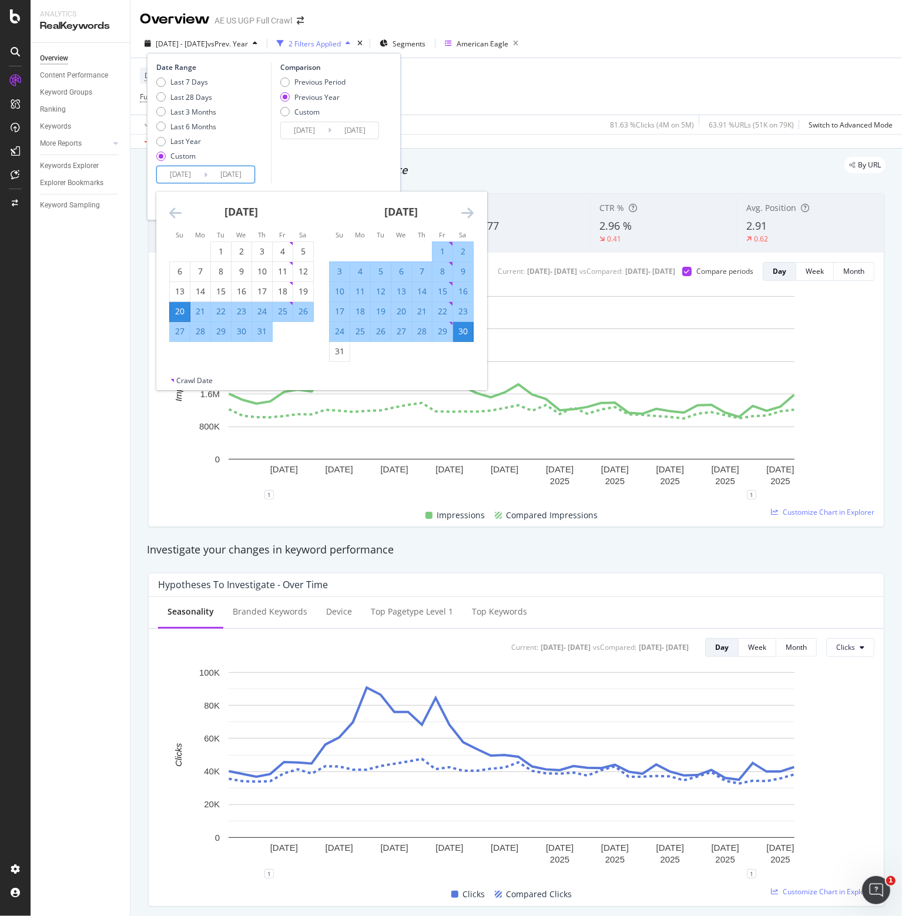
click at [172, 209] on icon "Move backward to switch to the previous month." at bounding box center [175, 213] width 12 height 14
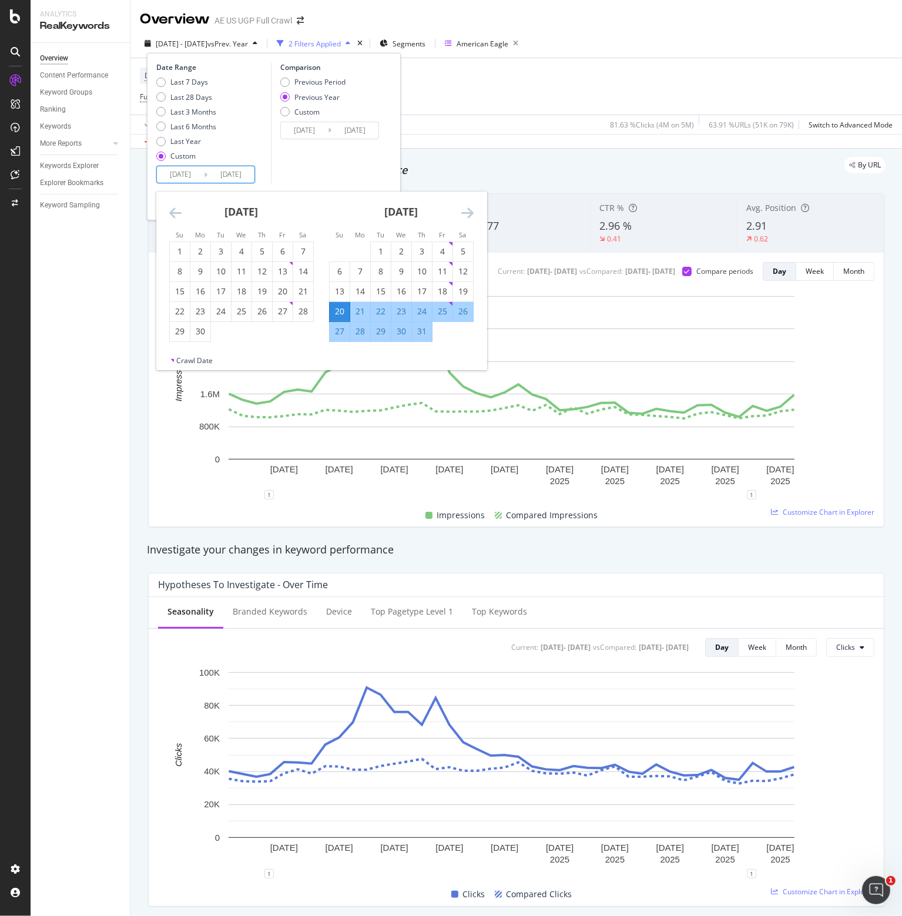
click at [172, 209] on icon "Move backward to switch to the previous month." at bounding box center [175, 213] width 12 height 14
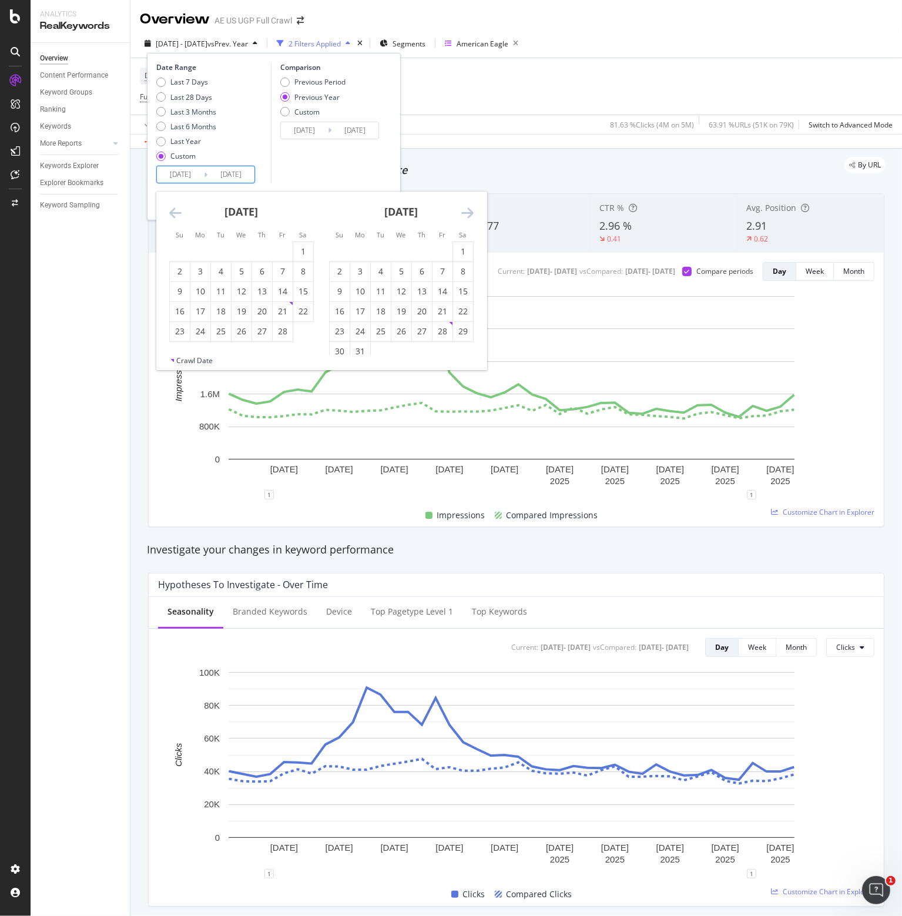
click at [172, 209] on icon "Move backward to switch to the previous month." at bounding box center [175, 213] width 12 height 14
click at [464, 210] on icon "Move forward to switch to the next month." at bounding box center [467, 213] width 12 height 14
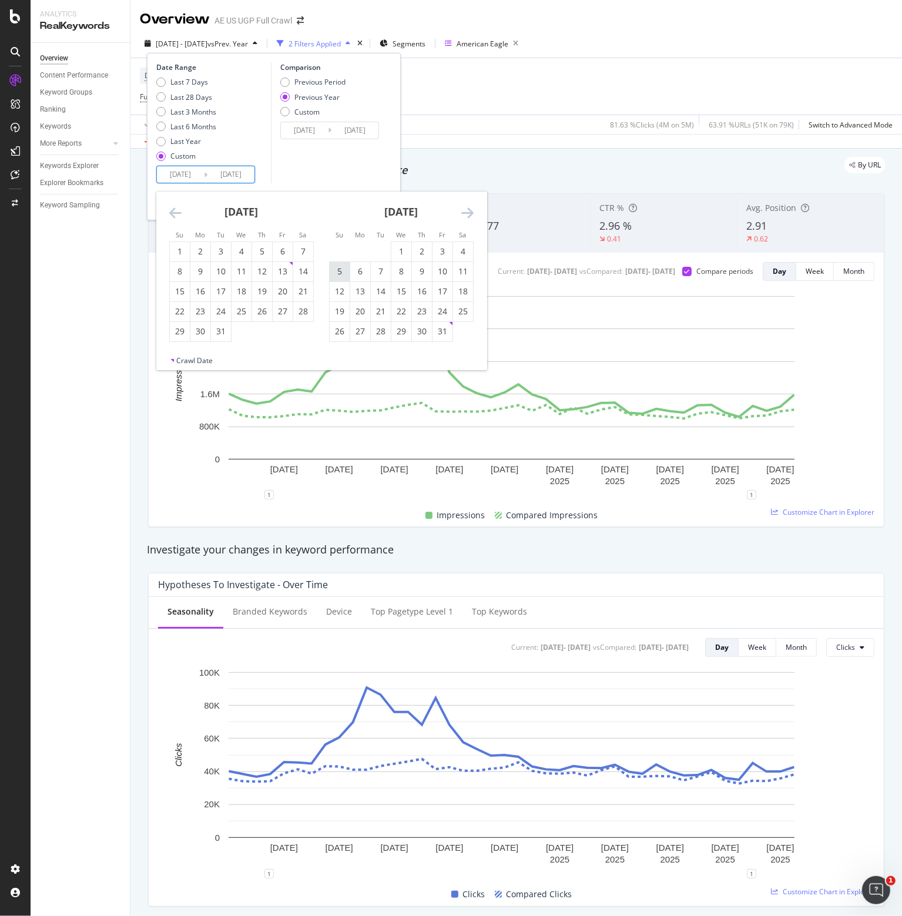
click at [337, 272] on div "5" at bounding box center [340, 272] width 20 height 12
type input "2025/01/05"
type input "2024/01/07"
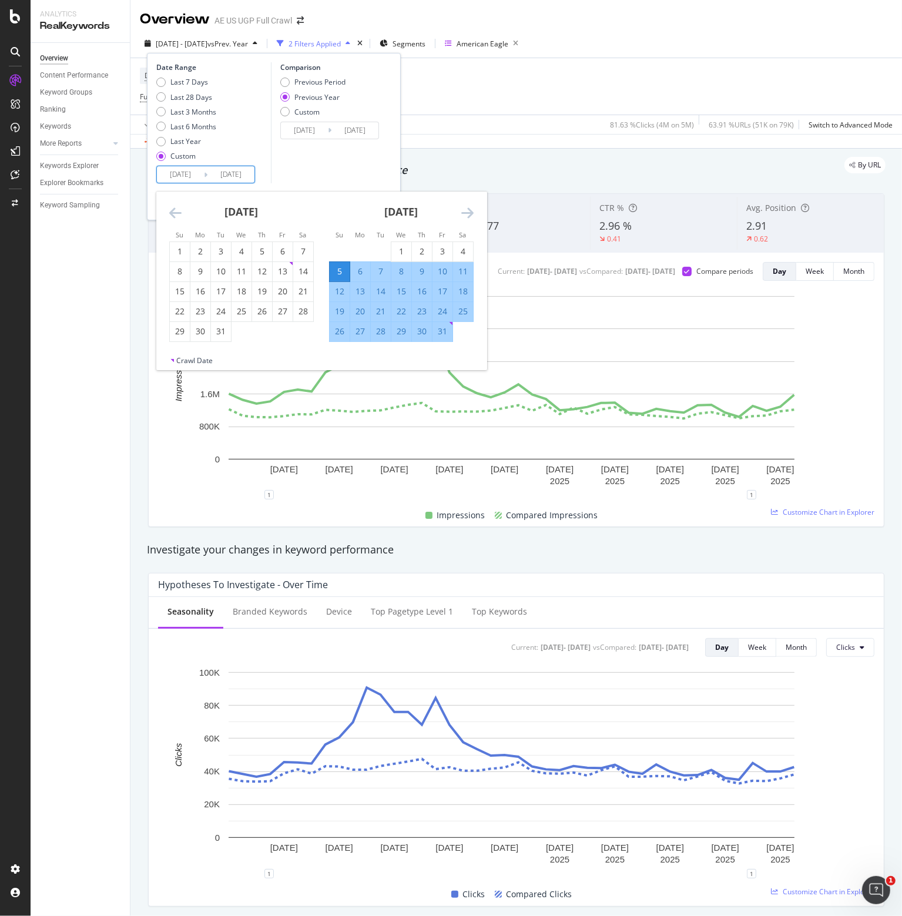
click at [309, 165] on div "Comparison Previous Period Previous Year Custom 2024/01/07 Navigate forward to …" at bounding box center [327, 122] width 112 height 121
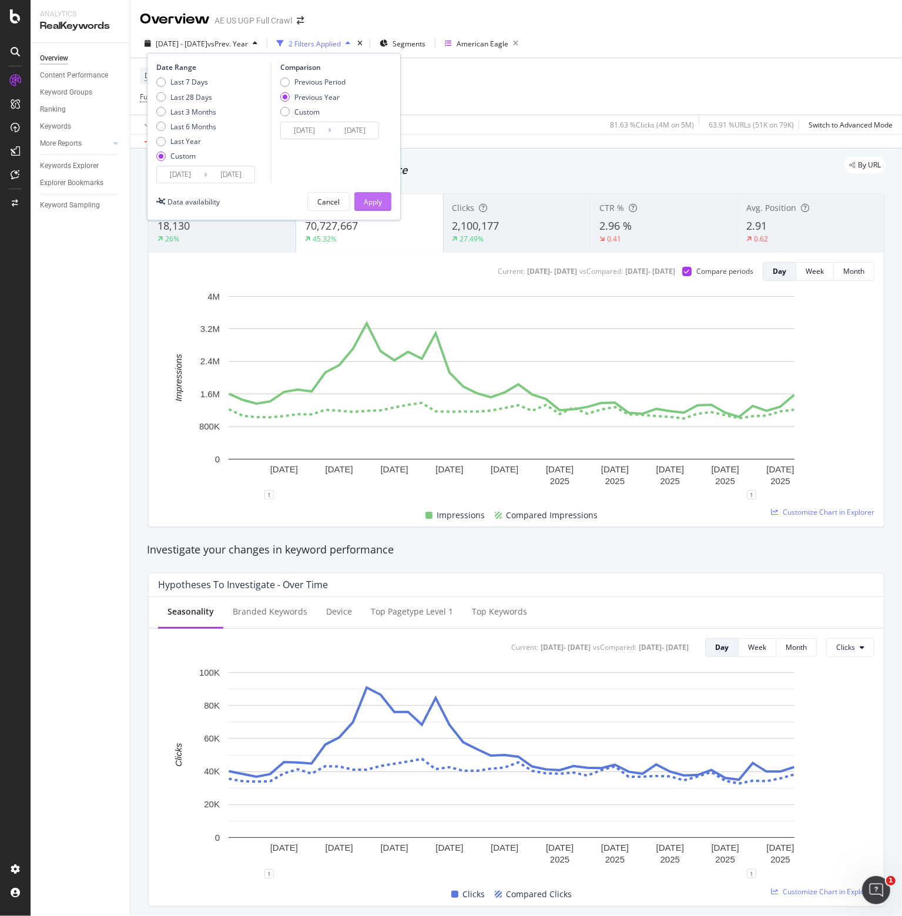
click at [375, 202] on div "Apply" at bounding box center [373, 202] width 18 height 10
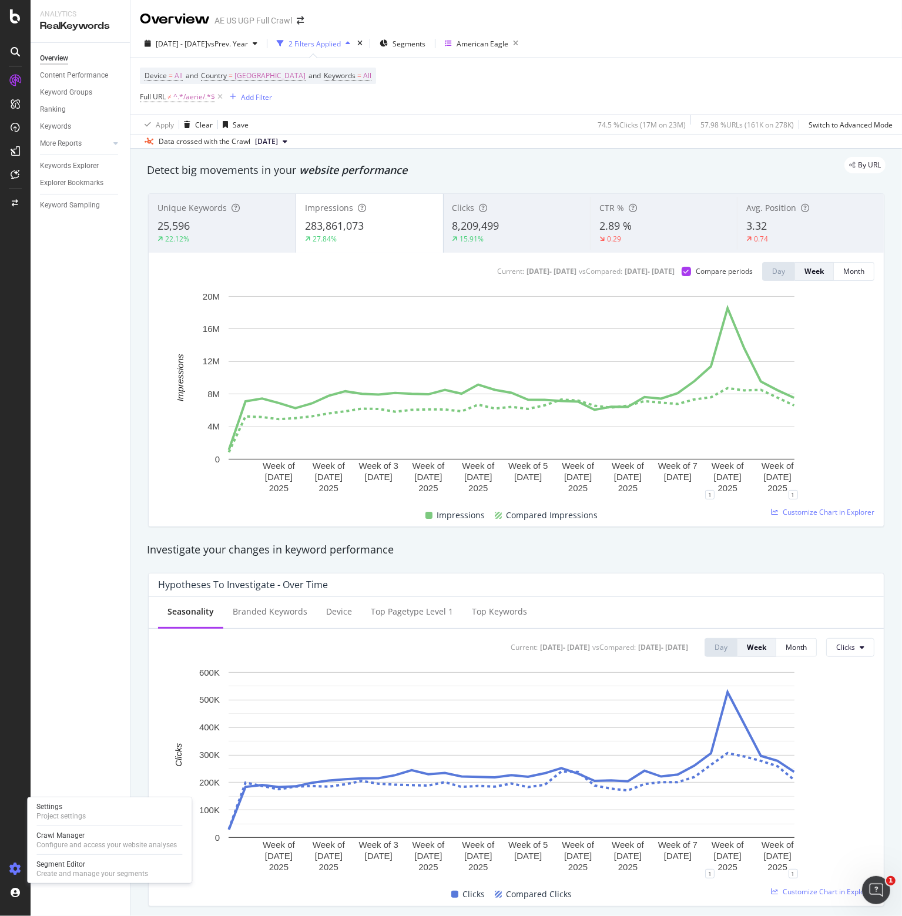
click at [14, 871] on icon at bounding box center [15, 870] width 12 height 12
click at [16, 869] on icon at bounding box center [15, 870] width 12 height 12
click at [8, 12] on div at bounding box center [15, 16] width 28 height 14
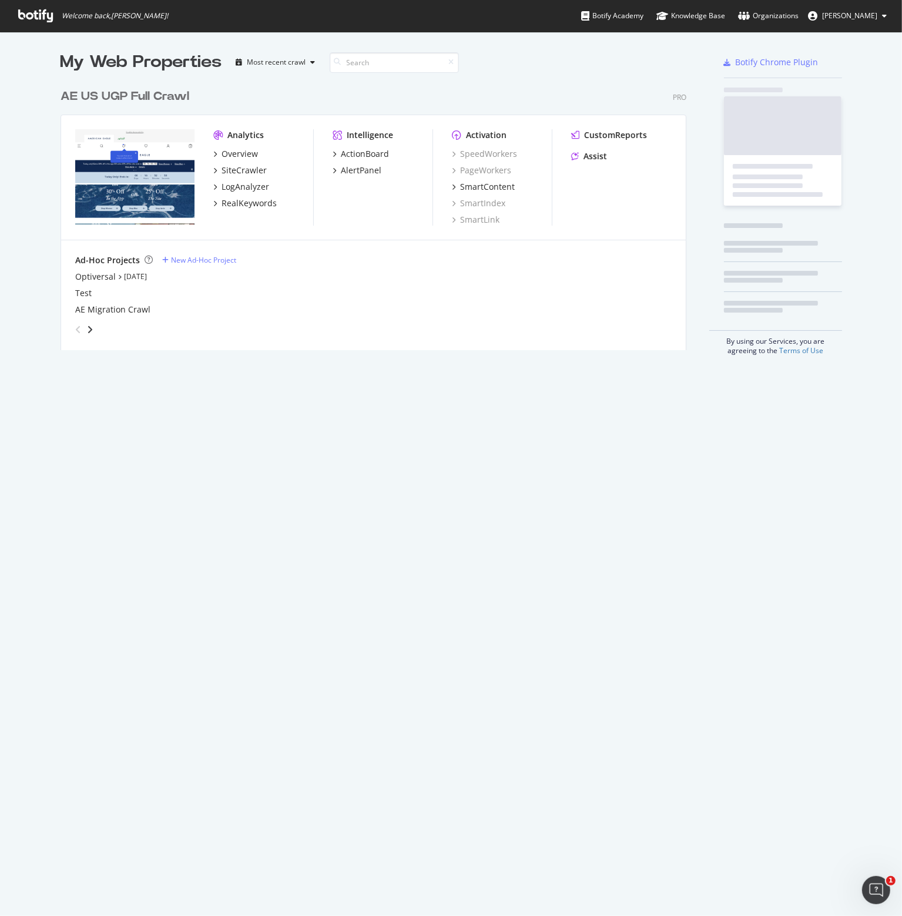
scroll to position [908, 884]
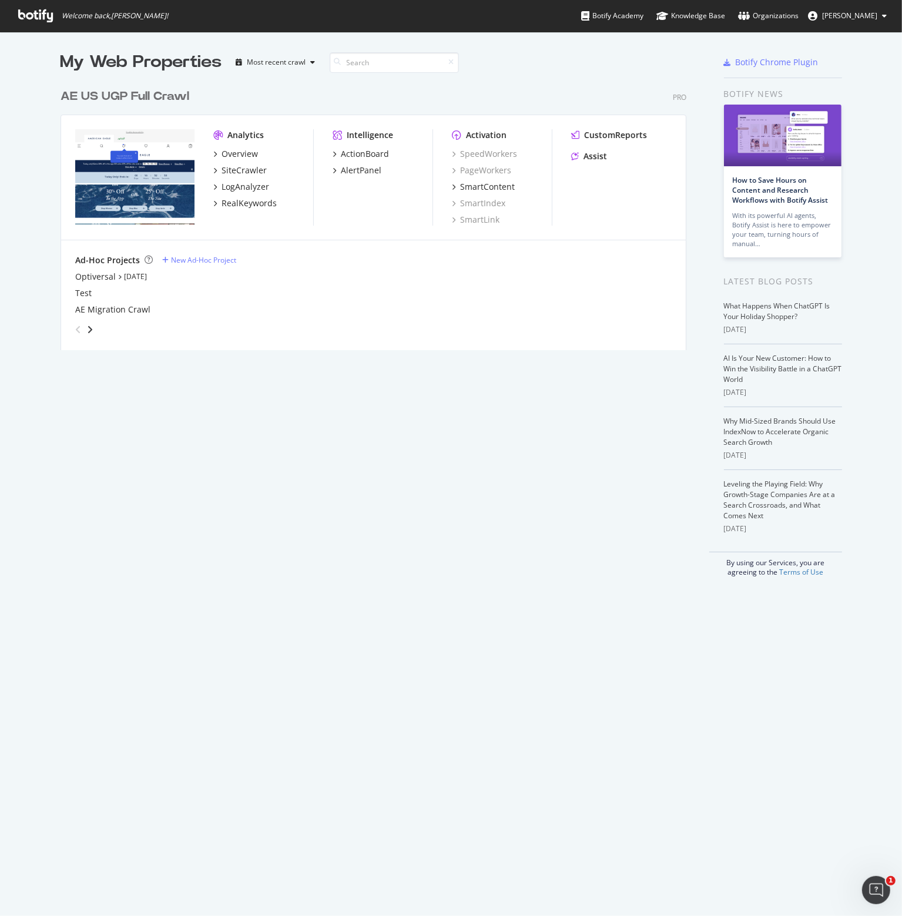
click at [868, 12] on span "[PERSON_NAME]" at bounding box center [849, 16] width 55 height 10
click at [771, 12] on div "Organizations" at bounding box center [768, 16] width 61 height 12
click at [851, 11] on button "[PERSON_NAME]" at bounding box center [848, 15] width 98 height 19
click at [522, 42] on div "My Web Properties Most recent crawl AE US UGP Full Crawl Pro Analytics Overview…" at bounding box center [451, 314] width 902 height 564
click at [236, 153] on div "Overview" at bounding box center [240, 154] width 36 height 12
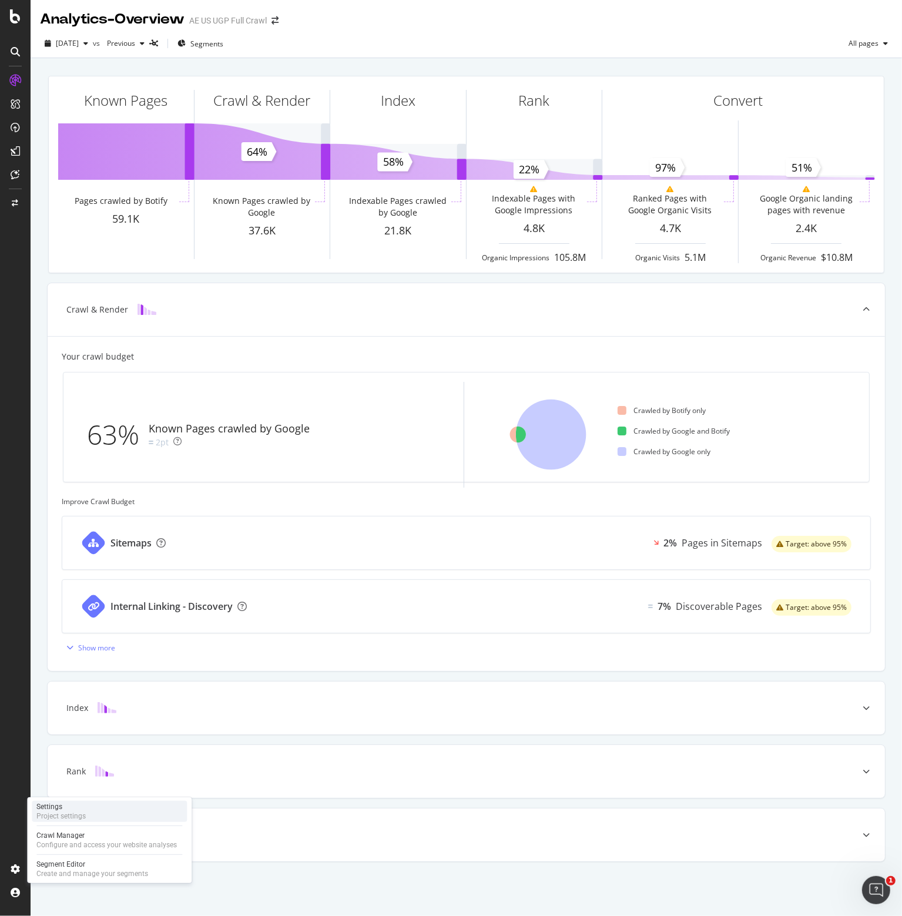
click at [97, 812] on div "Settings Project settings" at bounding box center [109, 811] width 155 height 21
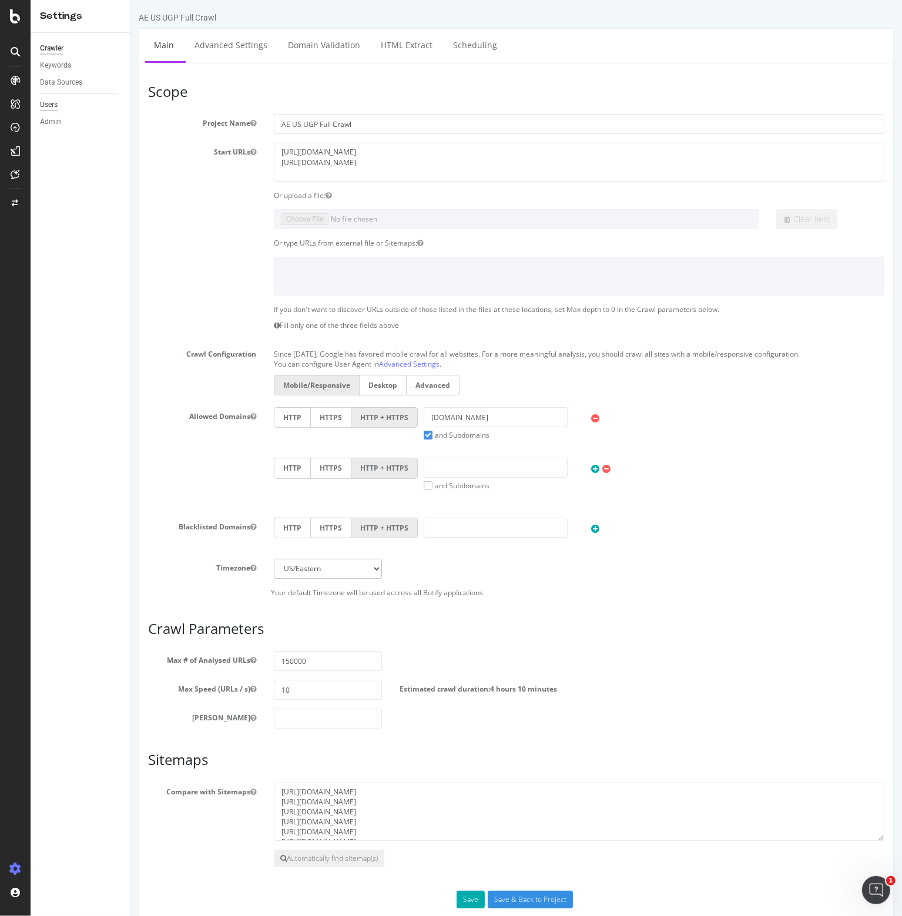
click at [56, 105] on div "Users" at bounding box center [49, 105] width 18 height 12
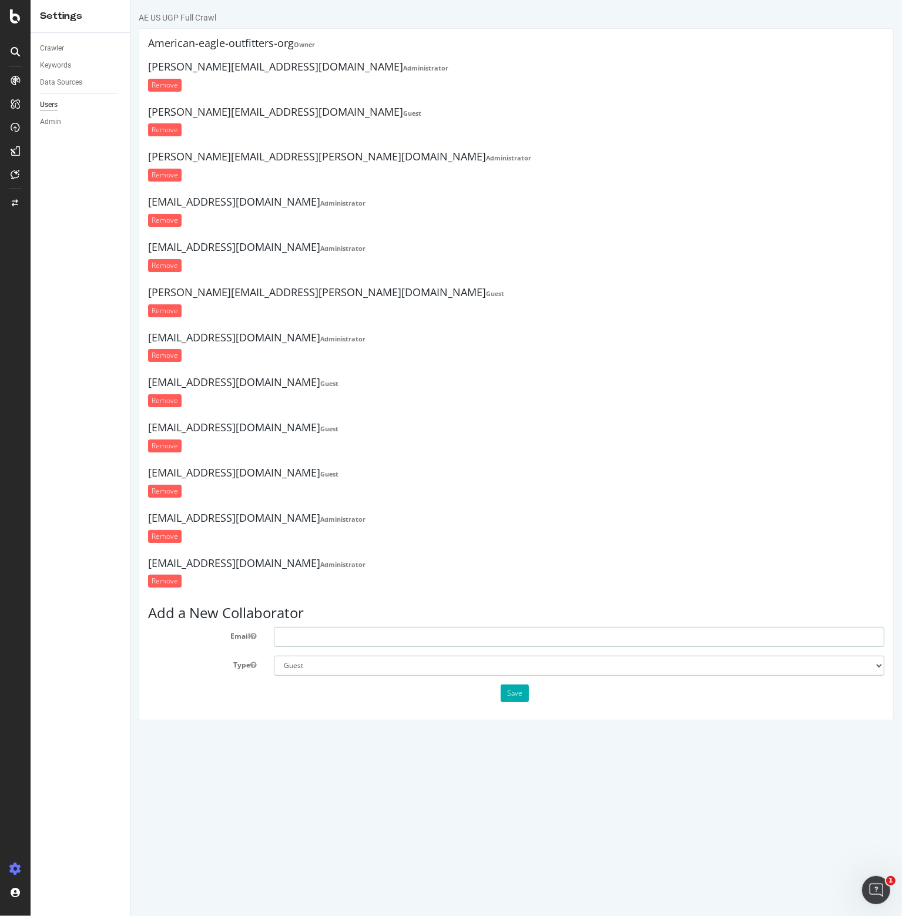
click at [311, 627] on input "text" at bounding box center [578, 637] width 611 height 20
paste input "[EMAIL_ADDRESS][DOMAIN_NAME]"
type input "[EMAIL_ADDRESS][DOMAIN_NAME]"
click at [876, 663] on select "Administrator Guest" at bounding box center [578, 666] width 611 height 20
click at [551, 732] on html "AE US UGP Full Crawl American-eagle-outfitters-org Owner [PERSON_NAME][EMAIL_AD…" at bounding box center [516, 366] width 772 height 732
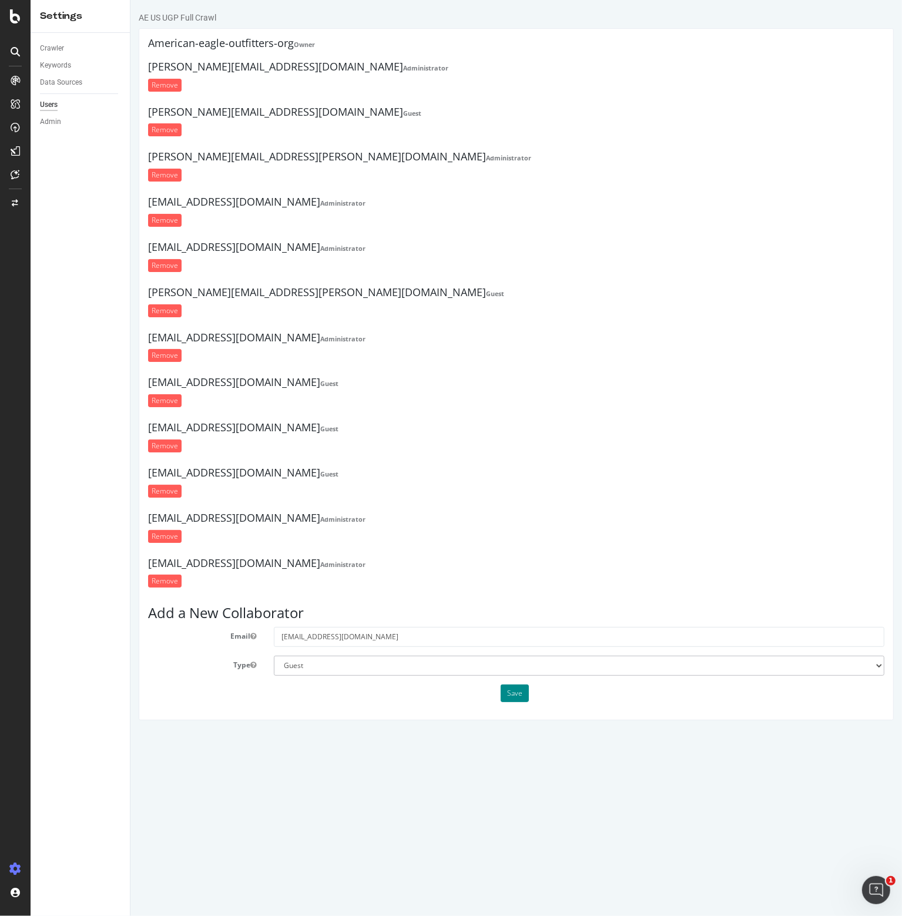
click at [516, 693] on button "Save" at bounding box center [514, 694] width 28 height 18
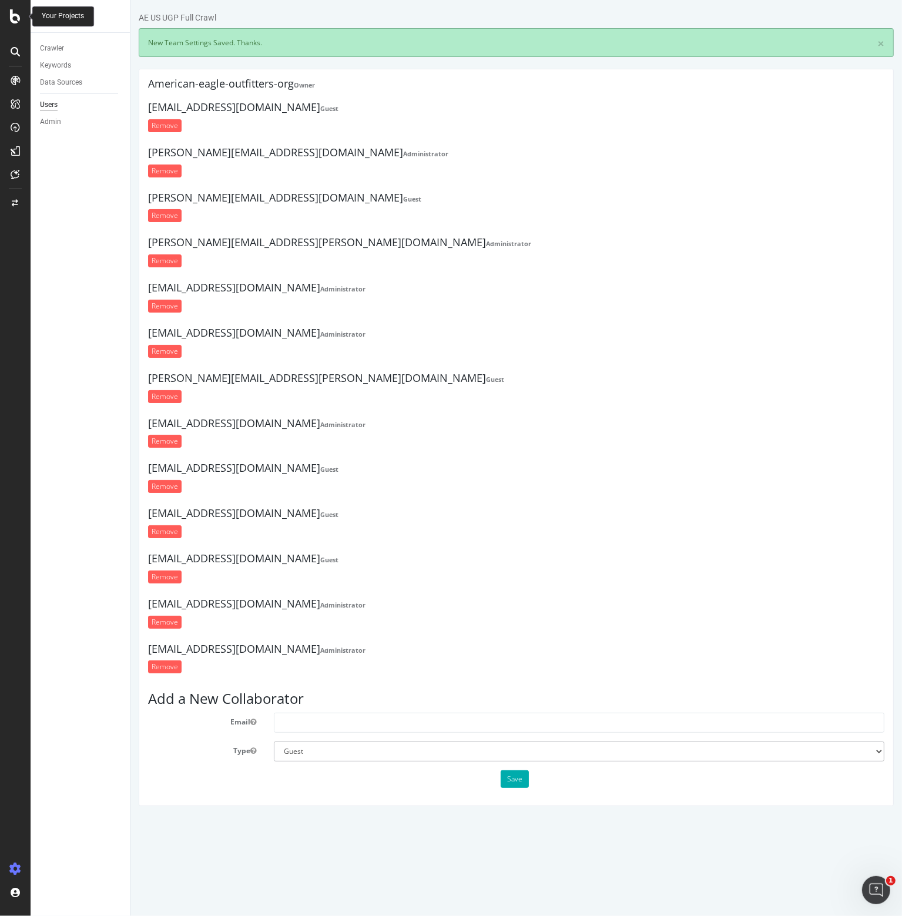
click at [12, 11] on icon at bounding box center [15, 16] width 11 height 14
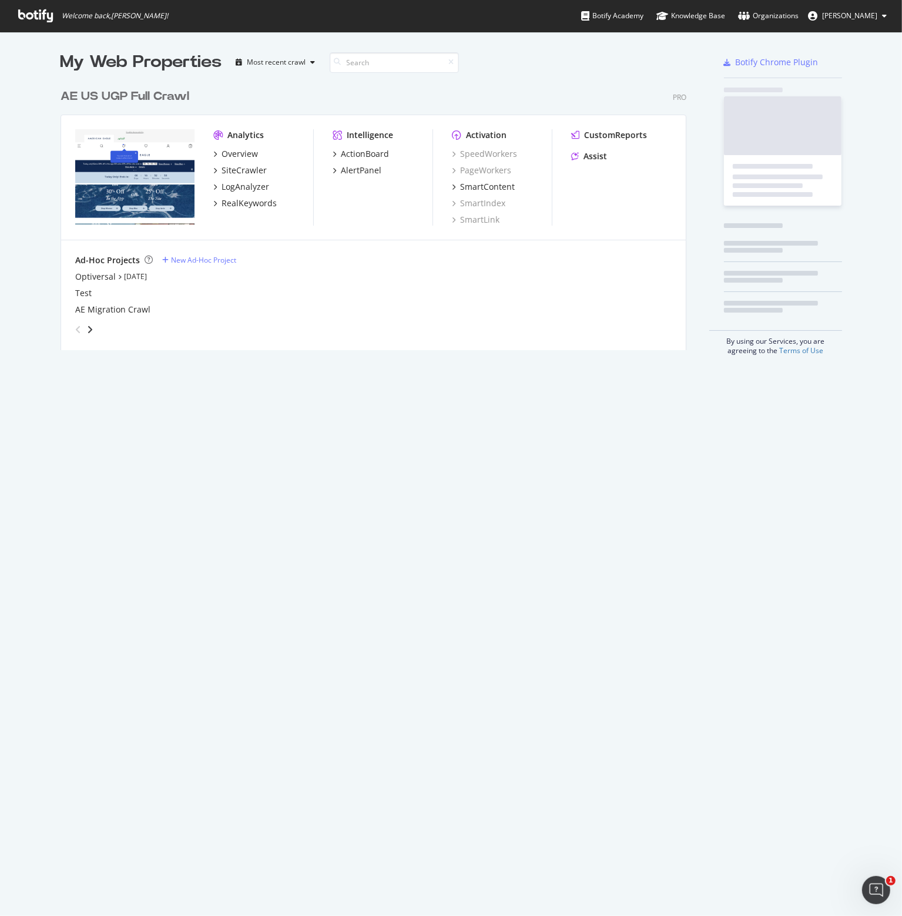
scroll to position [908, 884]
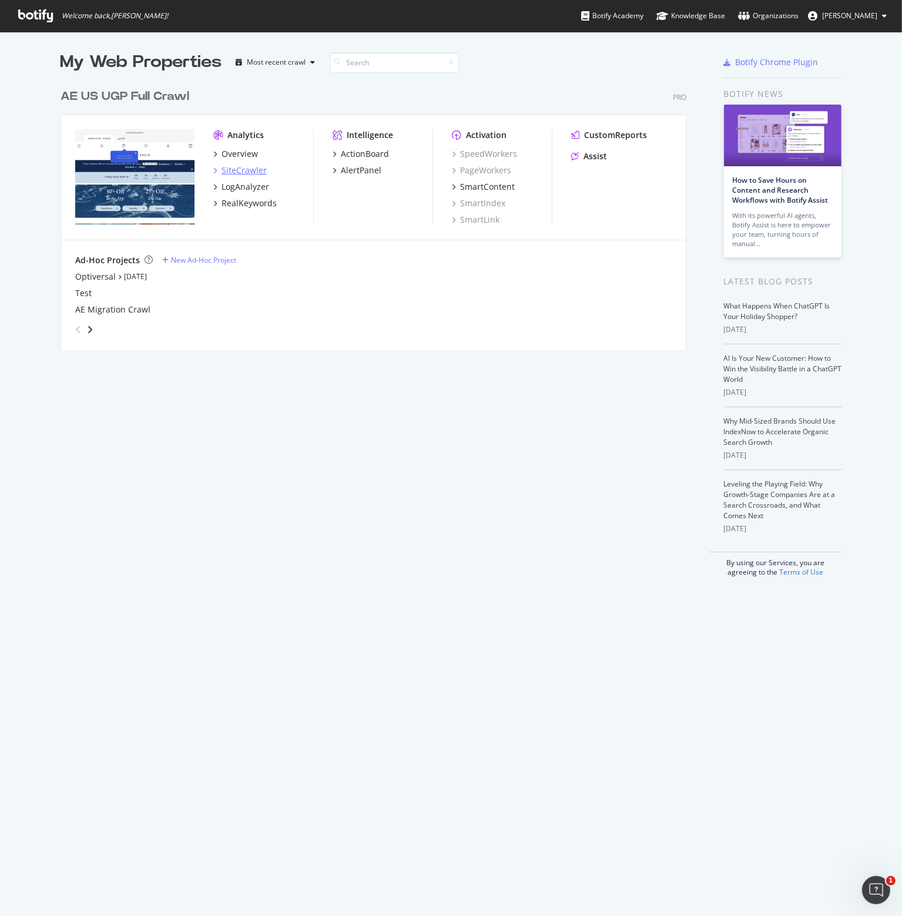
click at [229, 170] on div "SiteCrawler" at bounding box center [244, 171] width 45 height 12
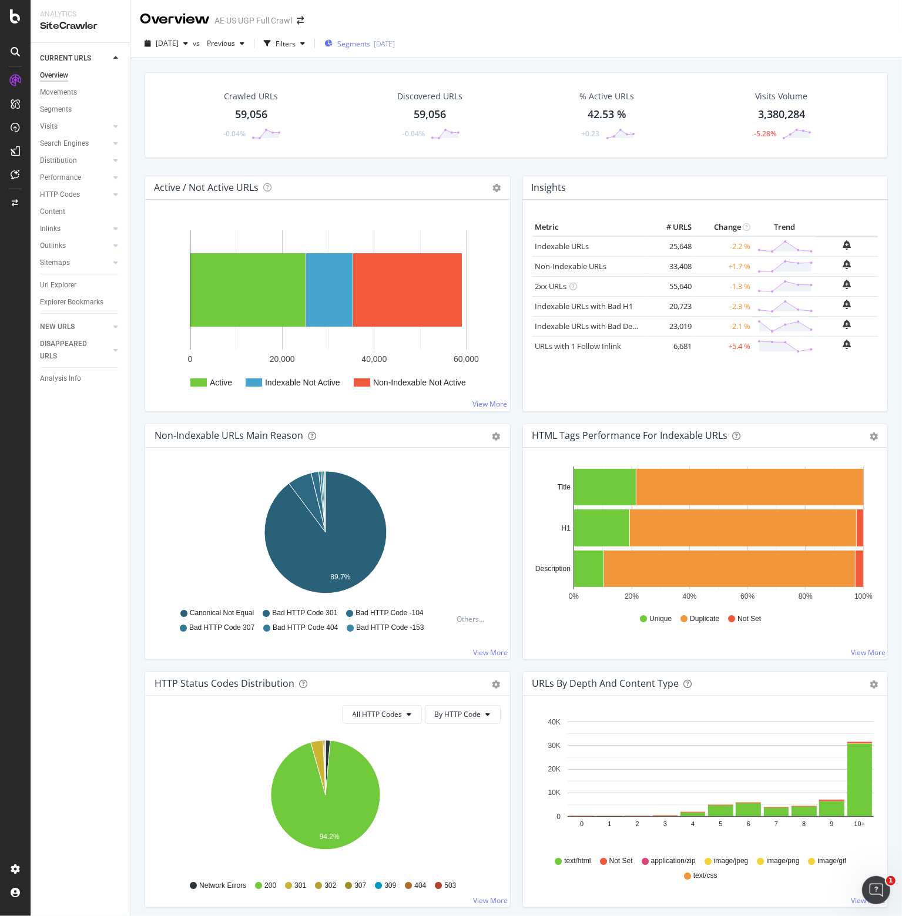
click at [366, 42] on span "Segments" at bounding box center [353, 44] width 33 height 10
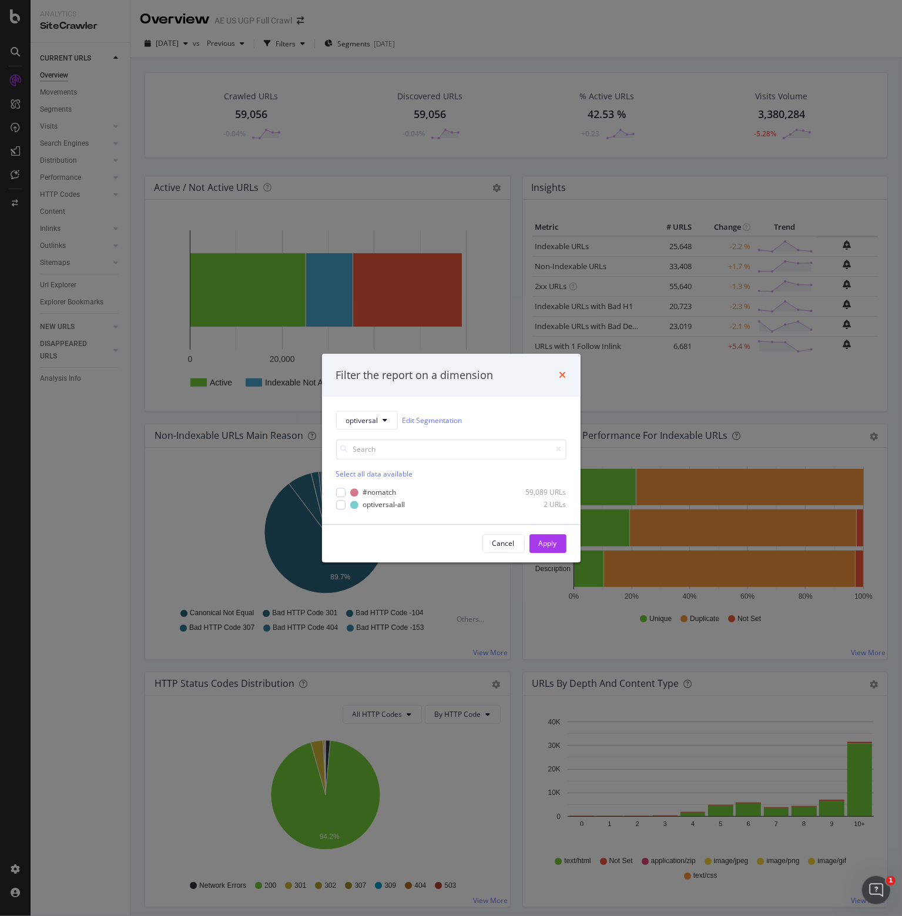
click at [563, 376] on icon "times" at bounding box center [563, 375] width 7 height 9
